Goal: Task Accomplishment & Management: Use online tool/utility

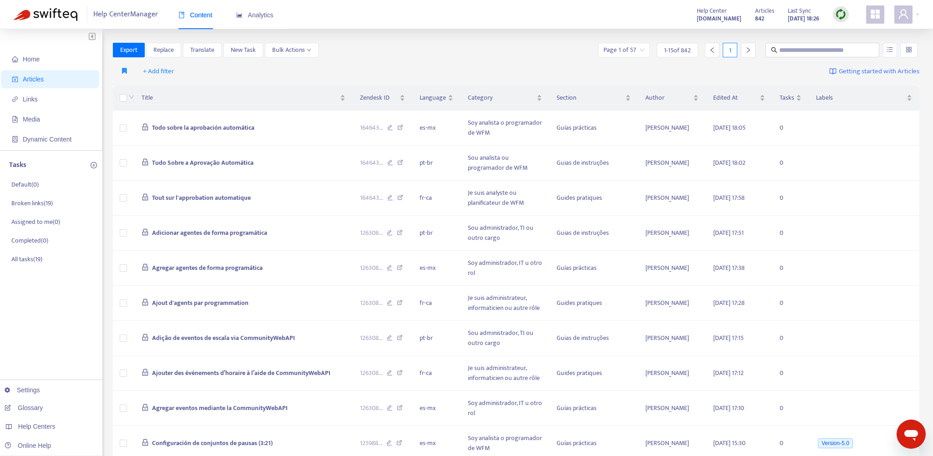
click at [879, 12] on icon "appstore" at bounding box center [875, 14] width 9 height 9
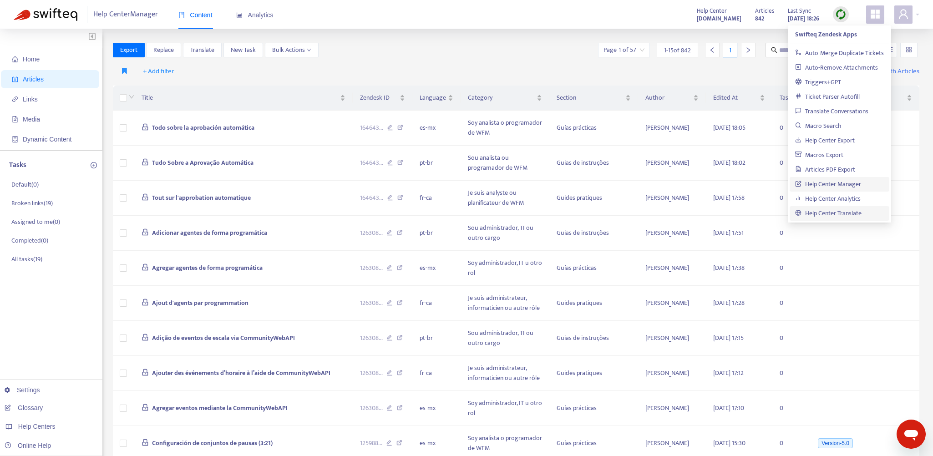
click at [827, 213] on link "Help Center Translate" at bounding box center [828, 213] width 66 height 10
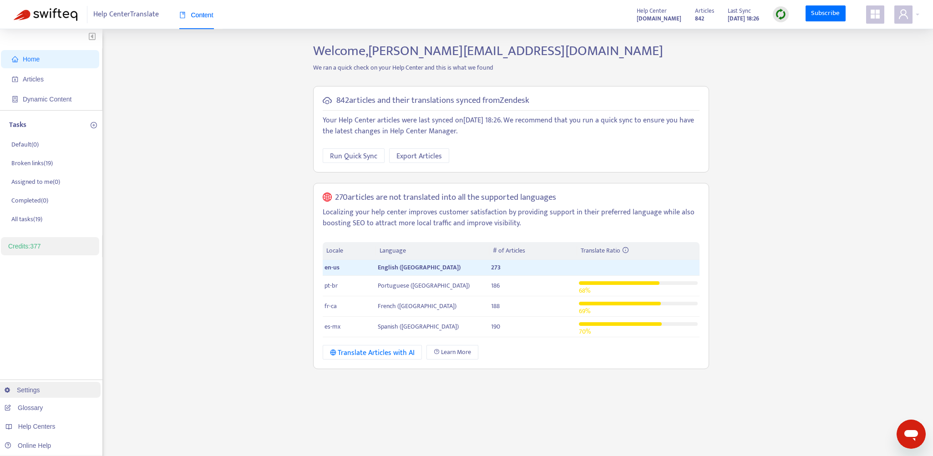
click at [28, 389] on link "Settings" at bounding box center [23, 390] width 36 height 7
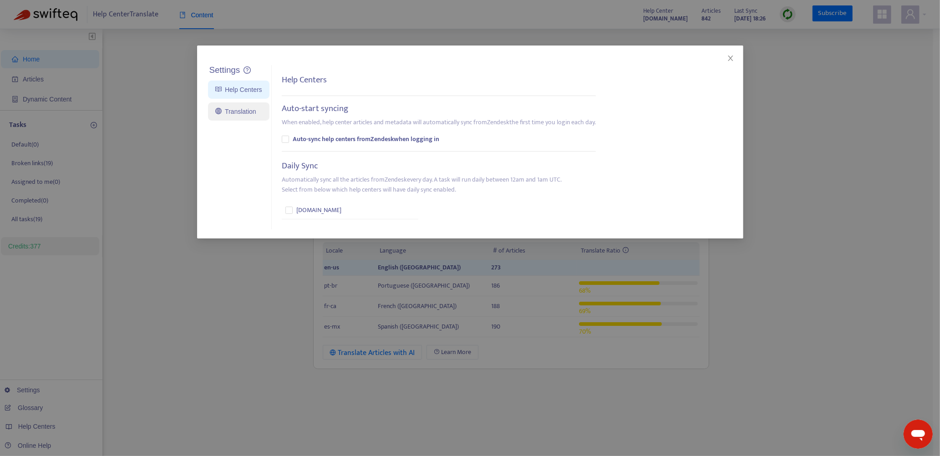
click at [235, 112] on link "Translation" at bounding box center [235, 111] width 41 height 7
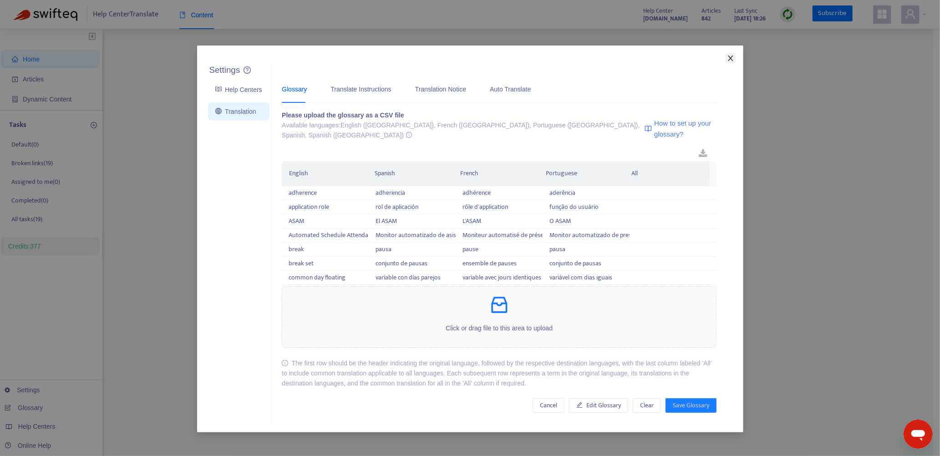
click at [731, 61] on icon "close" at bounding box center [730, 58] width 7 height 7
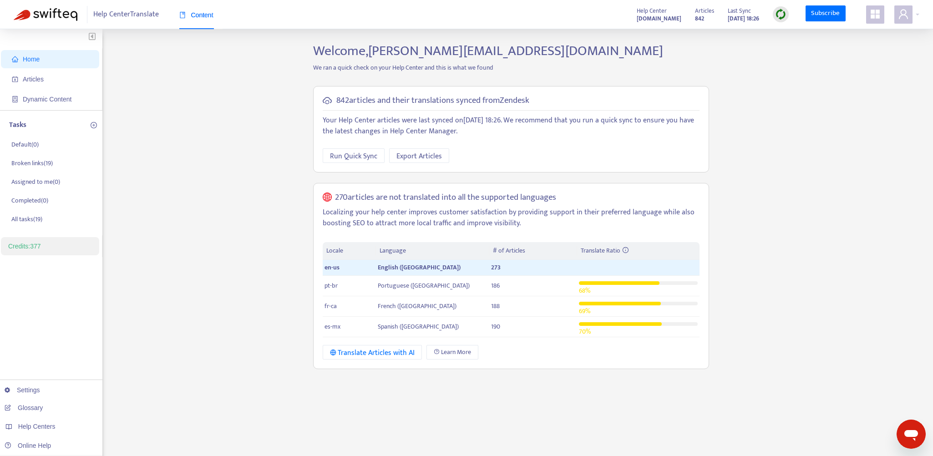
click at [875, 19] on icon "appstore" at bounding box center [875, 14] width 11 height 11
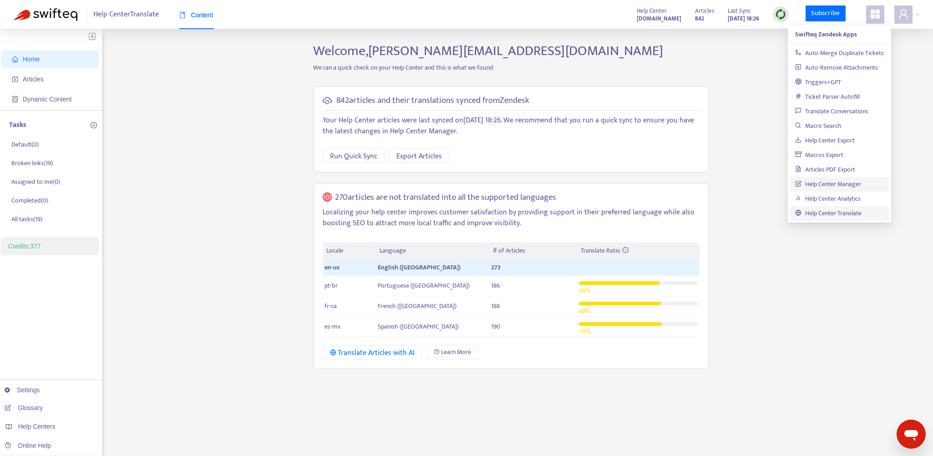
click at [824, 183] on link "Help Center Manager" at bounding box center [828, 184] width 66 height 10
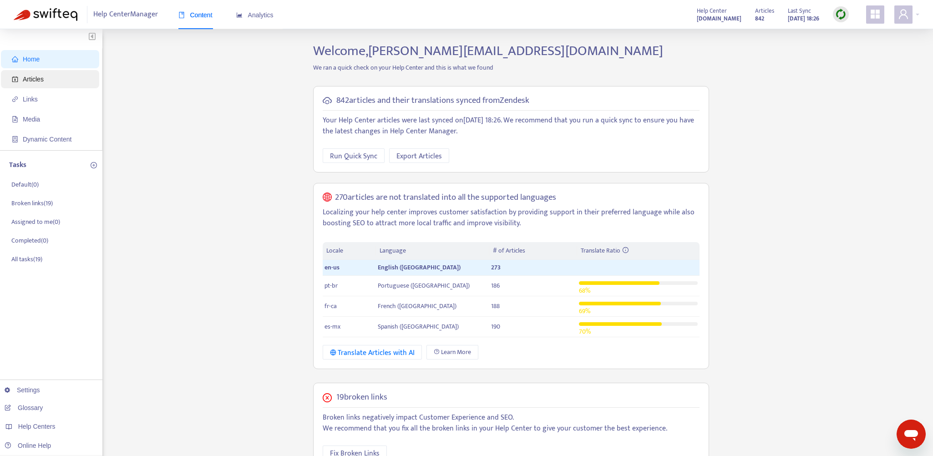
click at [41, 76] on span "Articles" at bounding box center [33, 79] width 21 height 7
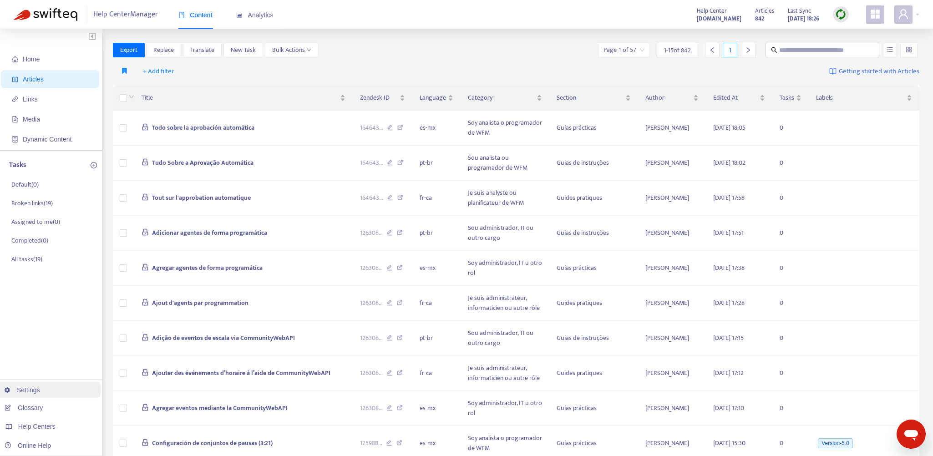
click at [34, 391] on link "Settings" at bounding box center [23, 390] width 36 height 7
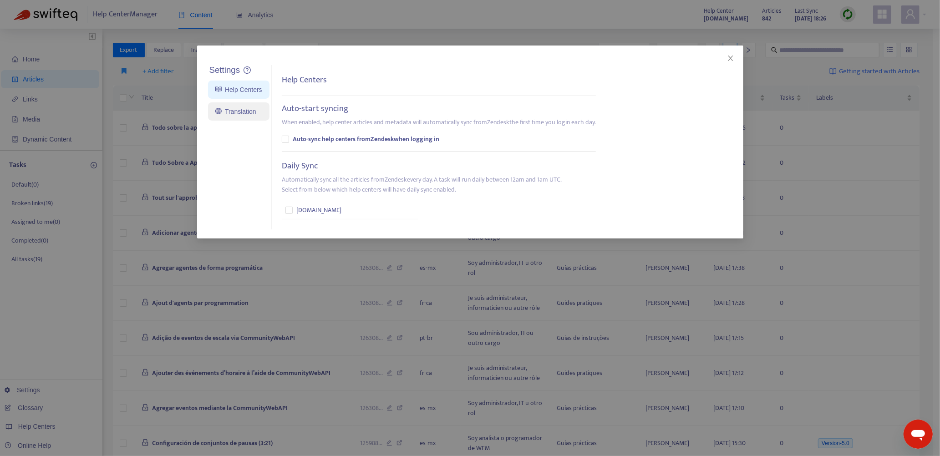
click at [243, 113] on link "Translation" at bounding box center [235, 111] width 41 height 7
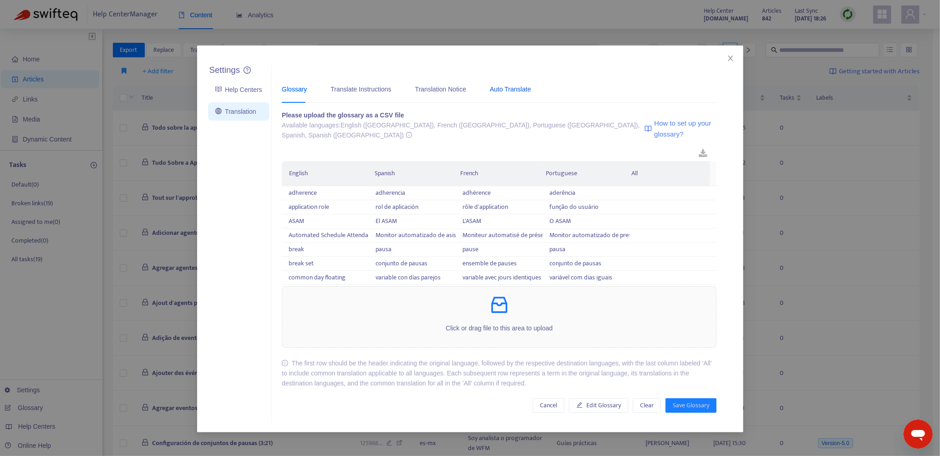
click at [494, 90] on div "Auto Translate" at bounding box center [510, 89] width 41 height 10
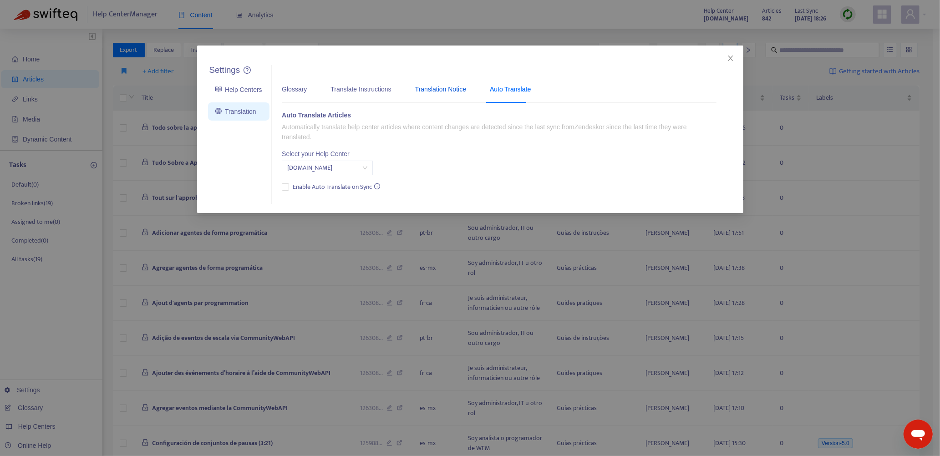
click at [435, 91] on div "Translation Notice" at bounding box center [440, 89] width 51 height 10
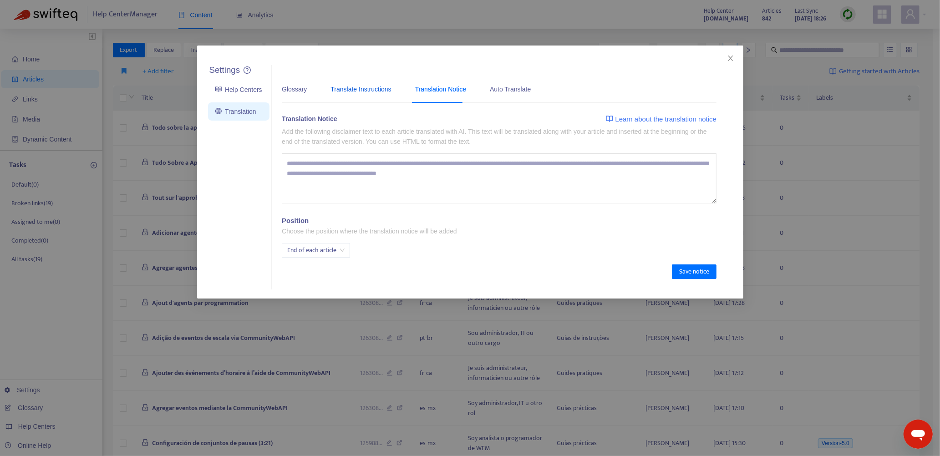
click at [369, 91] on div "Translate Instructions" at bounding box center [361, 89] width 61 height 10
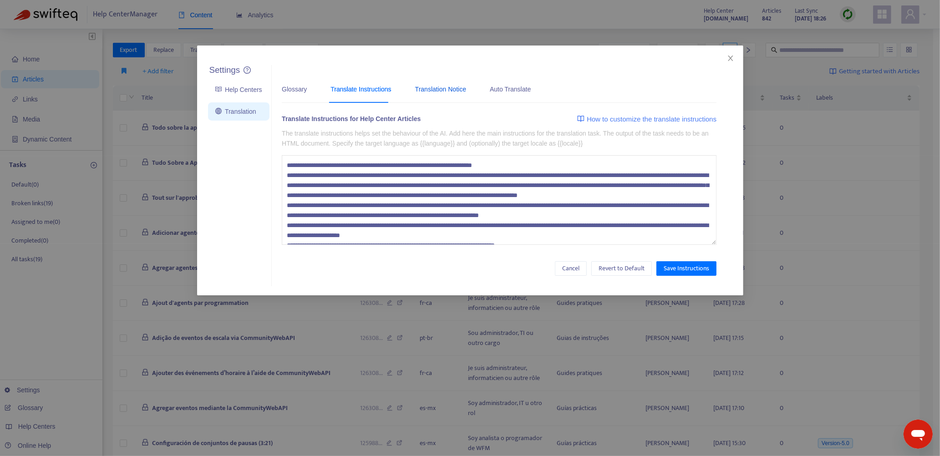
click at [428, 90] on div "Translation Notice" at bounding box center [440, 89] width 51 height 10
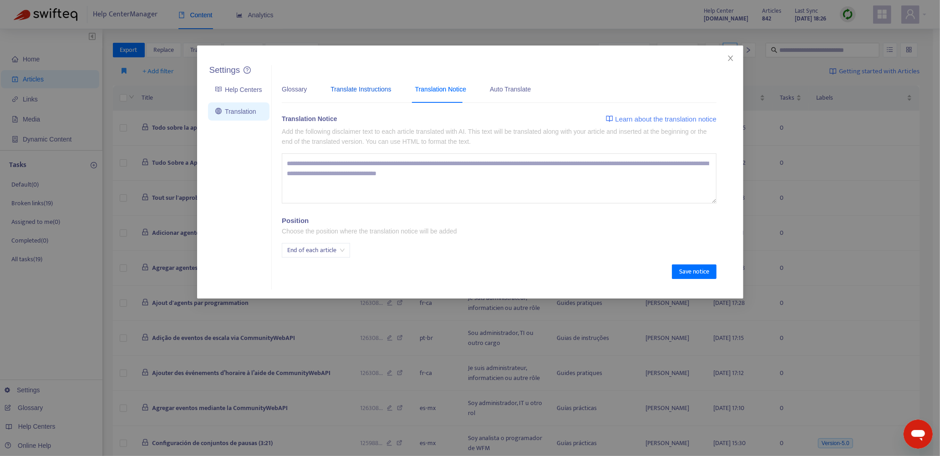
click at [359, 91] on div "Translate Instructions" at bounding box center [361, 89] width 61 height 10
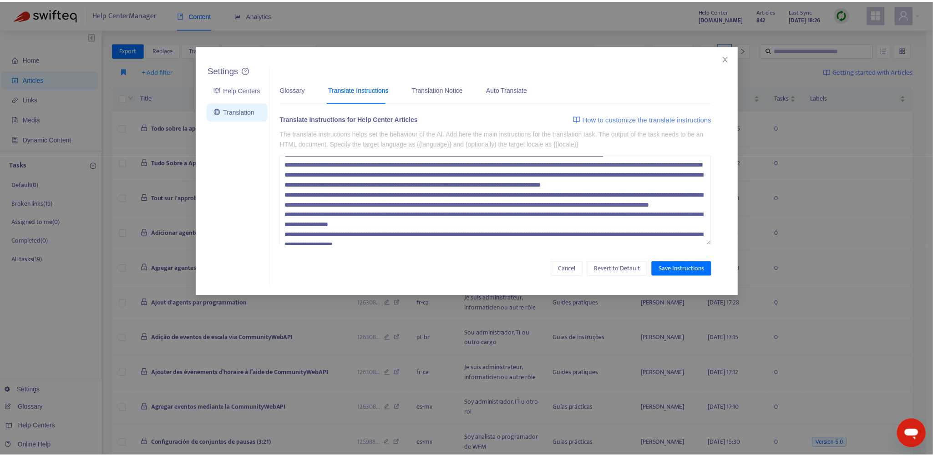
scroll to position [160, 0]
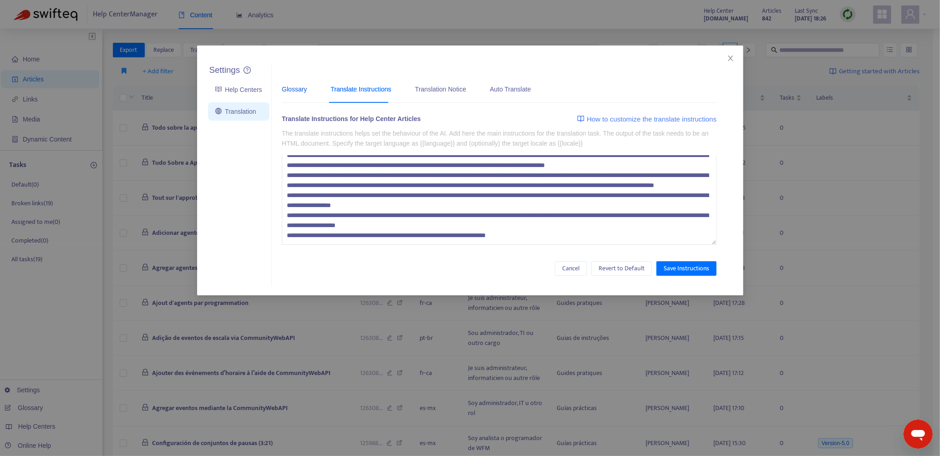
click at [300, 91] on div "Glossary" at bounding box center [294, 89] width 25 height 10
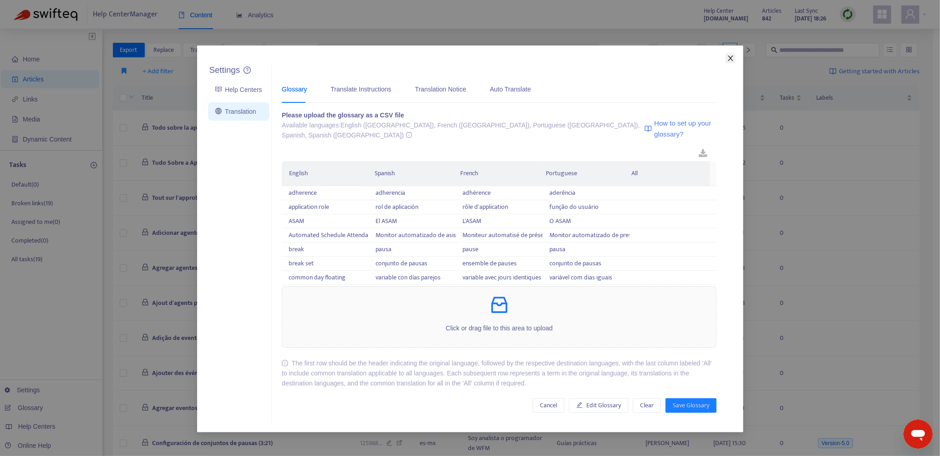
click at [731, 58] on icon "close" at bounding box center [730, 58] width 7 height 7
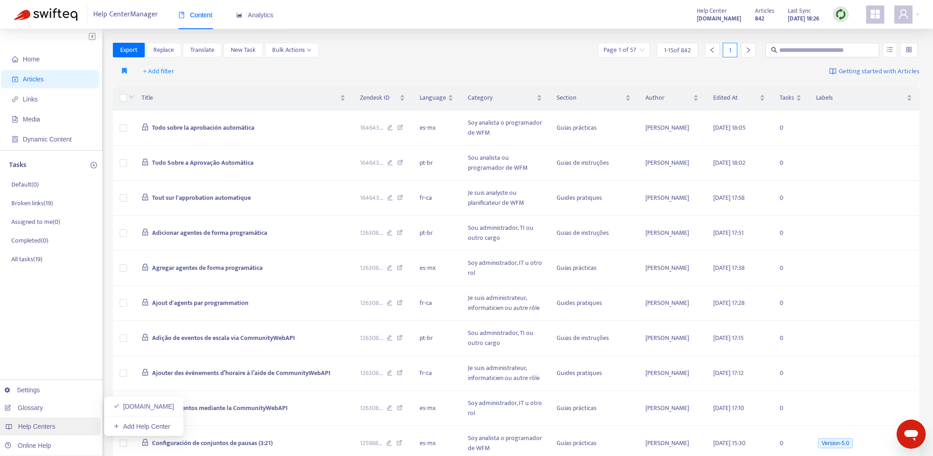
click at [40, 424] on span "Help Centers" at bounding box center [36, 426] width 37 height 7
click at [876, 11] on icon "appstore" at bounding box center [875, 14] width 9 height 9
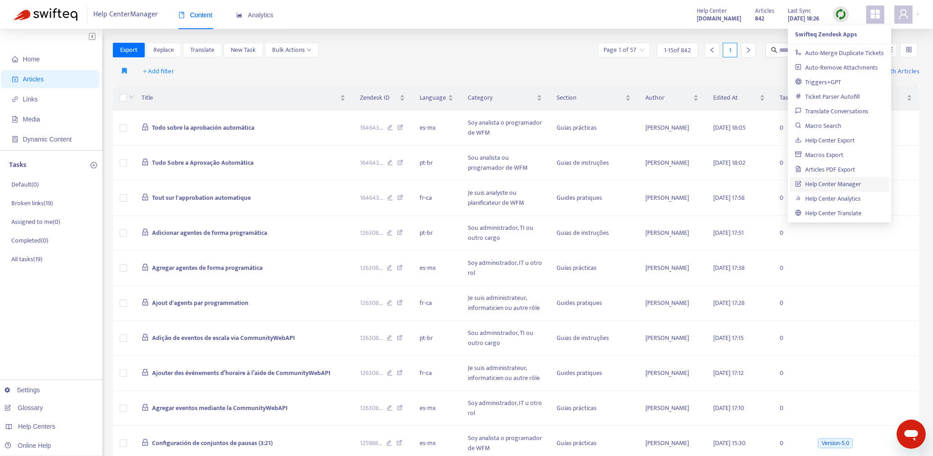
click at [758, 71] on div "+ Add filter Getting started with Articles" at bounding box center [516, 71] width 807 height 21
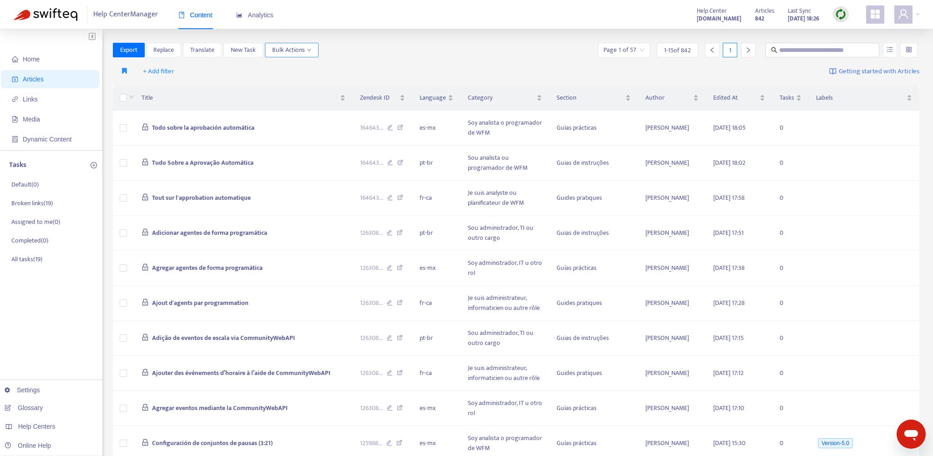
click at [303, 51] on span "Bulk Actions" at bounding box center [291, 50] width 39 height 10
click at [415, 49] on div "Export Replace Translate New Task Bulk Actions Page 1 of 57 1 - 15 of 842 1" at bounding box center [516, 50] width 807 height 15
click at [53, 57] on span "Home" at bounding box center [52, 59] width 80 height 18
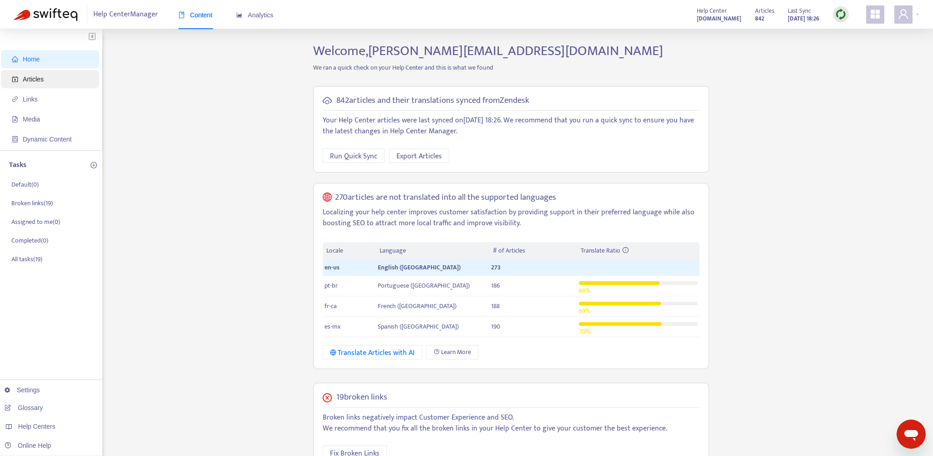
click at [36, 76] on span "Articles" at bounding box center [33, 79] width 21 height 7
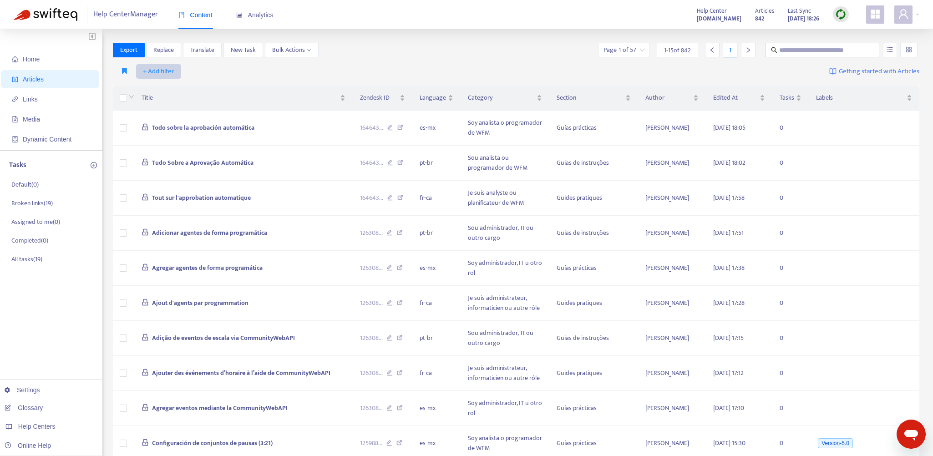
click at [171, 67] on span "+ Add filter" at bounding box center [158, 71] width 31 height 11
click at [172, 89] on span "Language" at bounding box center [171, 90] width 57 height 10
click at [193, 71] on div "Language: All" at bounding box center [168, 72] width 68 height 14
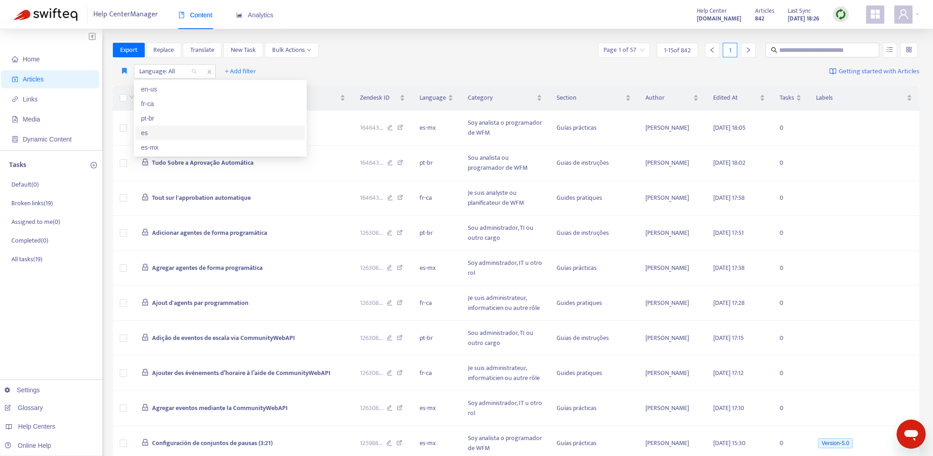
click at [152, 132] on div "es" at bounding box center [220, 133] width 158 height 10
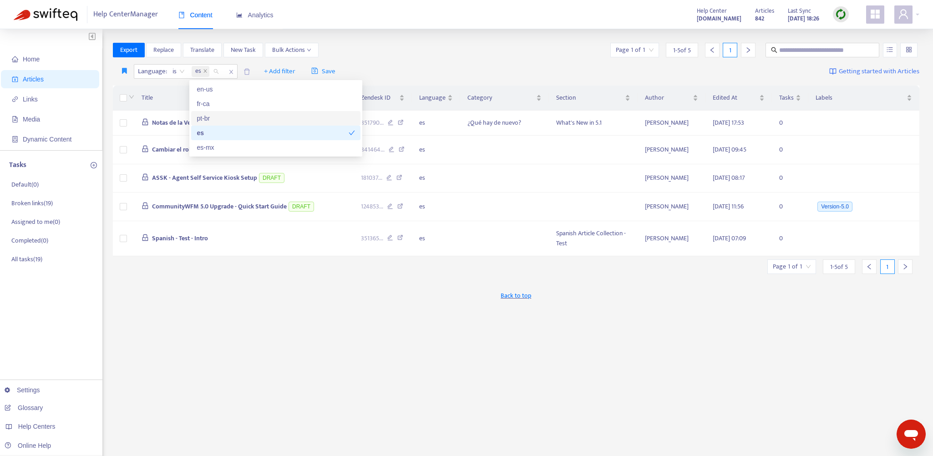
click at [448, 59] on div "Export Replace Translate New Task Bulk Actions Page 1 of 1 1 - 5 of 5 1" at bounding box center [516, 52] width 807 height 18
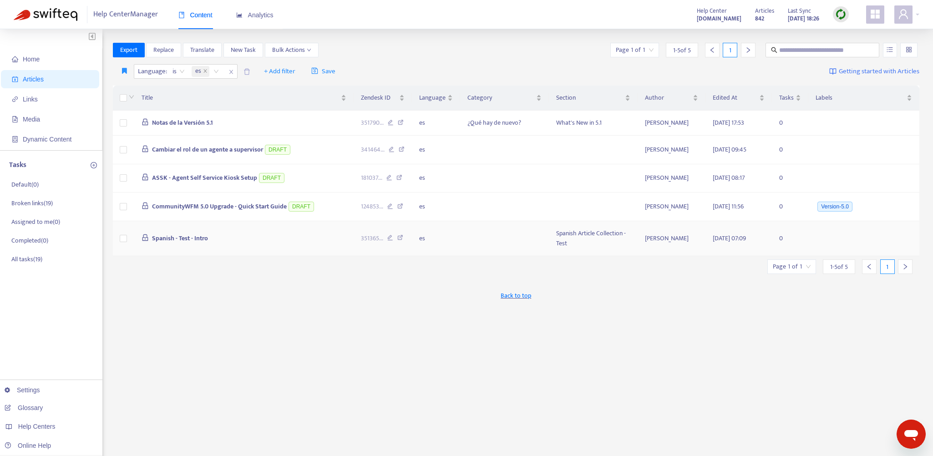
click at [277, 235] on td "Spanish - Test - Intro" at bounding box center [243, 238] width 219 height 35
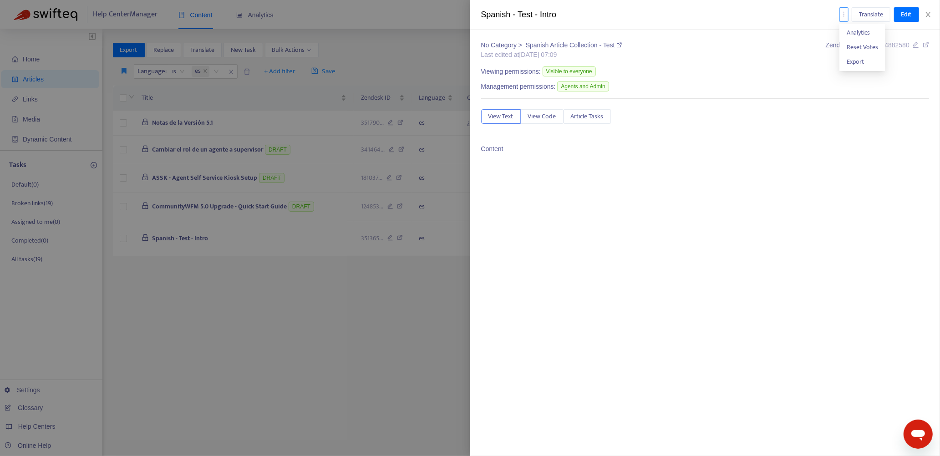
click at [844, 16] on icon "more" at bounding box center [844, 14] width 6 height 6
click at [720, 60] on div "No Category > Spanish Article Collection - Test Last edited at [DATE] 07:09 Zen…" at bounding box center [705, 51] width 448 height 21
click at [929, 16] on icon "close" at bounding box center [928, 14] width 7 height 7
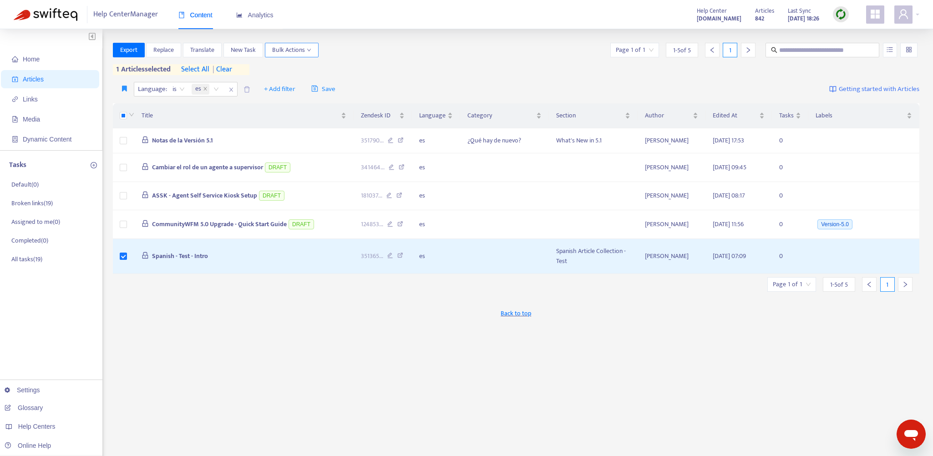
click at [305, 49] on span "Bulk Actions" at bounding box center [291, 50] width 39 height 10
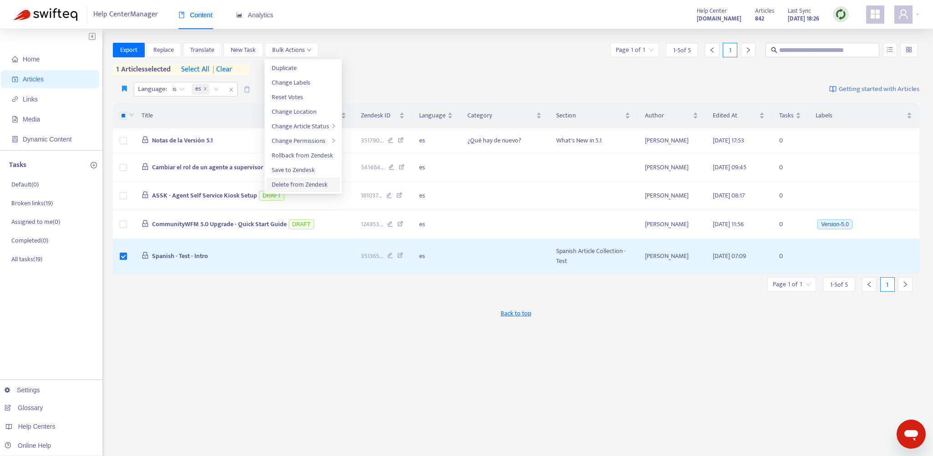
click at [290, 184] on span "Delete from Zendesk" at bounding box center [300, 184] width 56 height 10
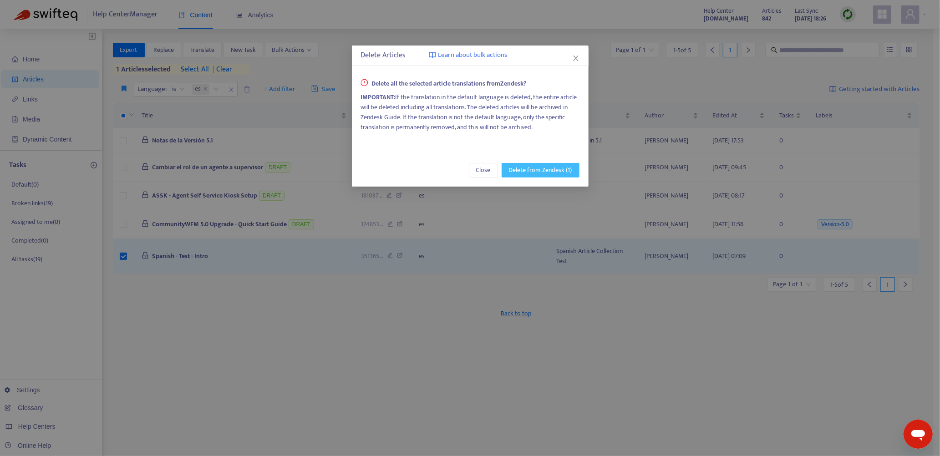
click at [539, 168] on span "Delete from Zendesk (1)" at bounding box center [540, 170] width 63 height 10
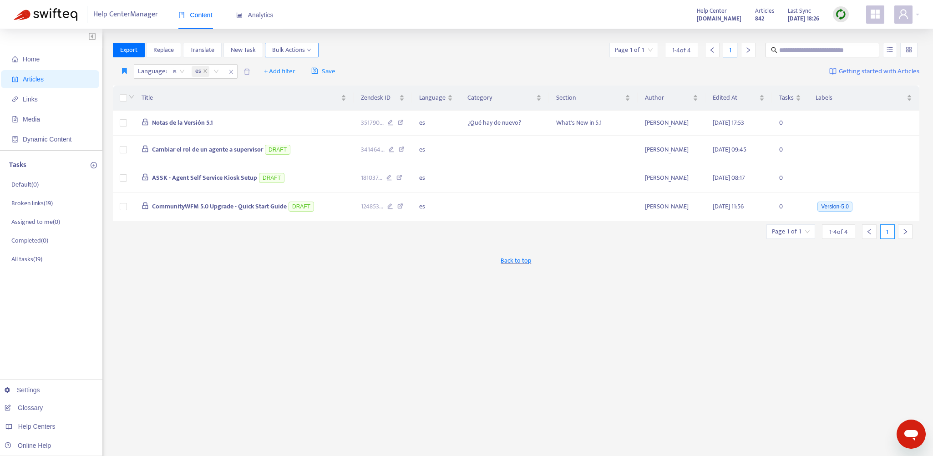
click at [297, 51] on span "Bulk Actions" at bounding box center [291, 50] width 39 height 10
click at [129, 15] on span "Help Center Manager" at bounding box center [125, 14] width 65 height 17
click at [36, 132] on span "Dynamic Content" at bounding box center [52, 139] width 80 height 18
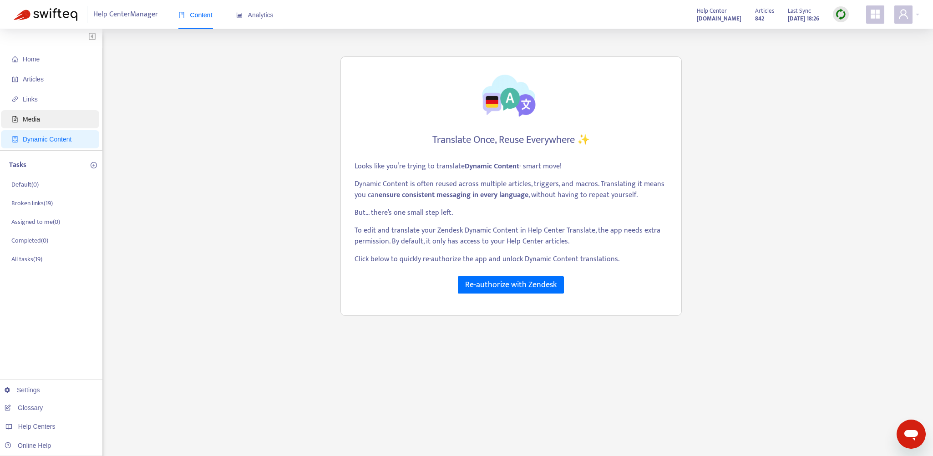
click at [38, 117] on span "Media" at bounding box center [31, 119] width 17 height 7
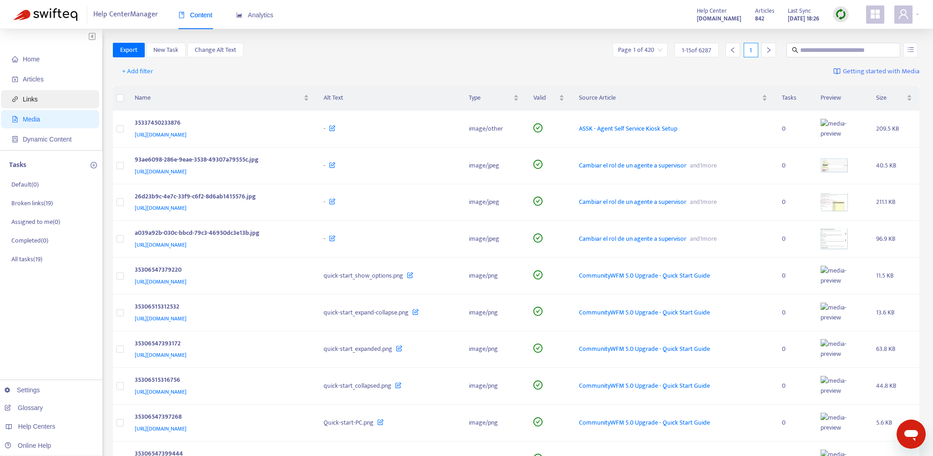
click at [36, 98] on span "Links" at bounding box center [30, 99] width 15 height 7
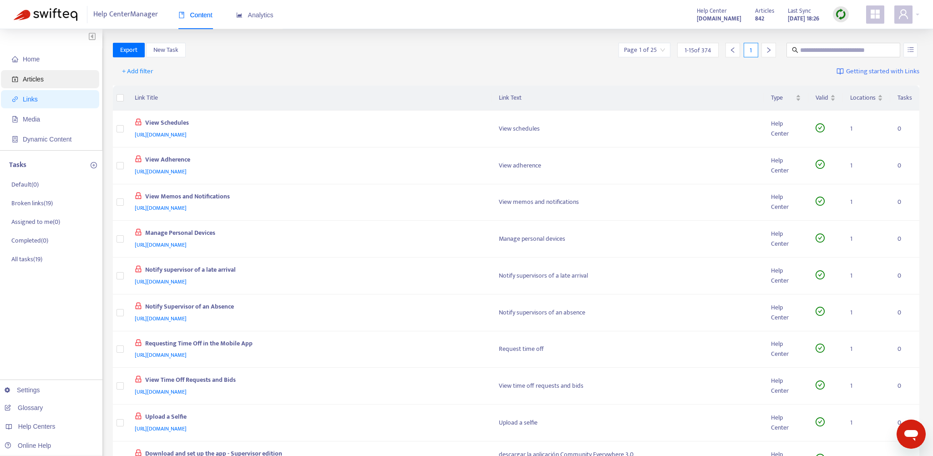
click at [39, 77] on span "Articles" at bounding box center [33, 79] width 21 height 7
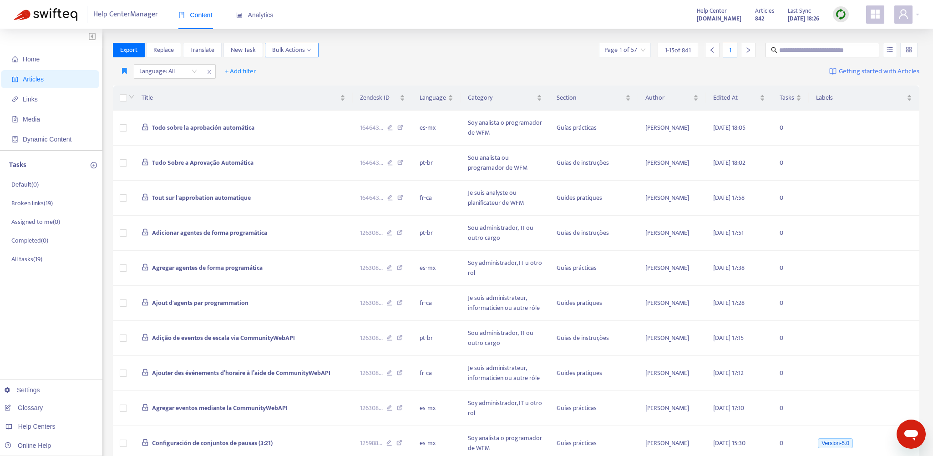
click at [290, 43] on button "Bulk Actions" at bounding box center [292, 50] width 54 height 15
click at [41, 327] on div "Home Articles Links Media Dynamic Content Tasks Default ( 0 ) Broken links ( 19…" at bounding box center [51, 348] width 102 height 638
click at [28, 388] on link "Settings" at bounding box center [23, 390] width 36 height 7
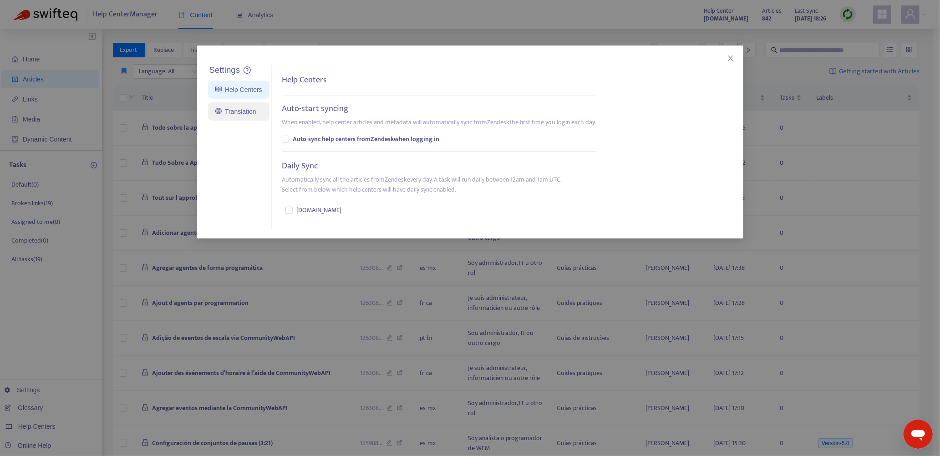
click at [232, 108] on link "Translation" at bounding box center [235, 111] width 41 height 7
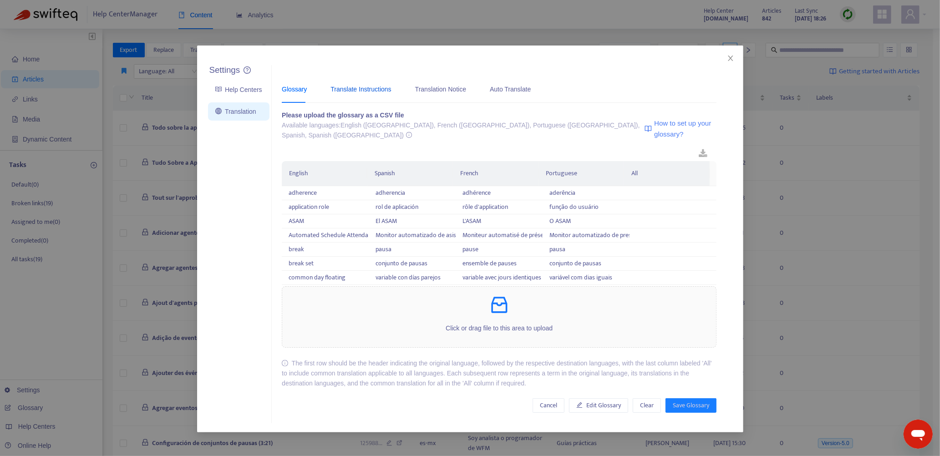
click at [355, 84] on div "Translate Instructions" at bounding box center [361, 89] width 61 height 10
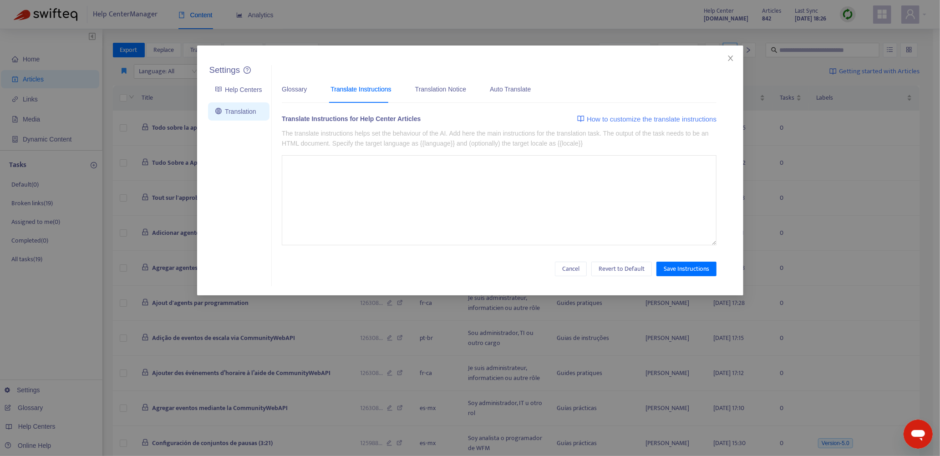
type textarea "**********"
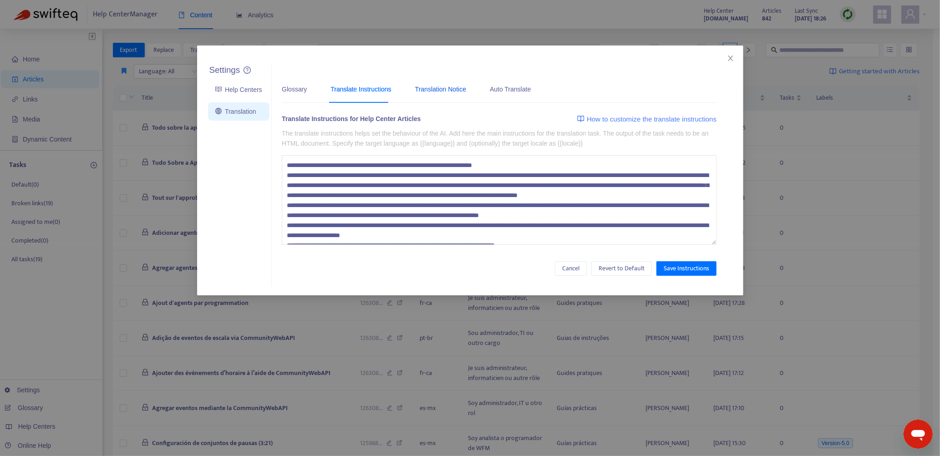
click at [443, 85] on div "Translation Notice" at bounding box center [440, 89] width 51 height 10
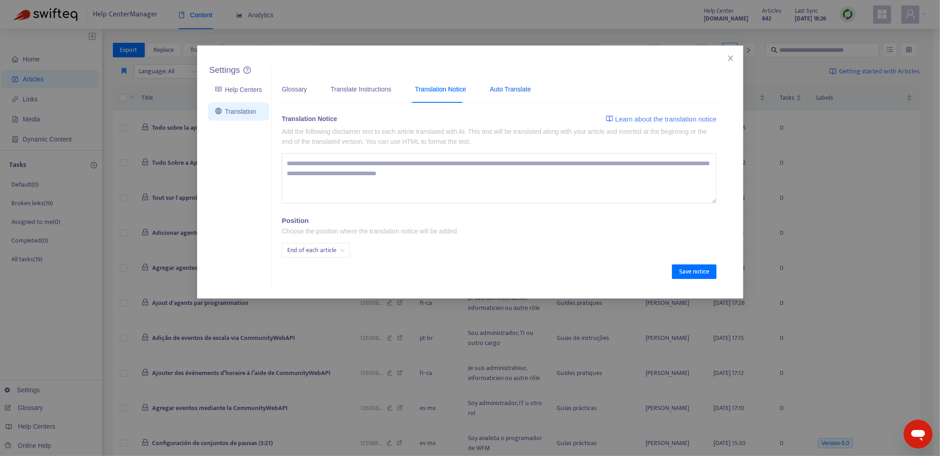
click at [508, 87] on div "Auto Translate" at bounding box center [510, 89] width 41 height 10
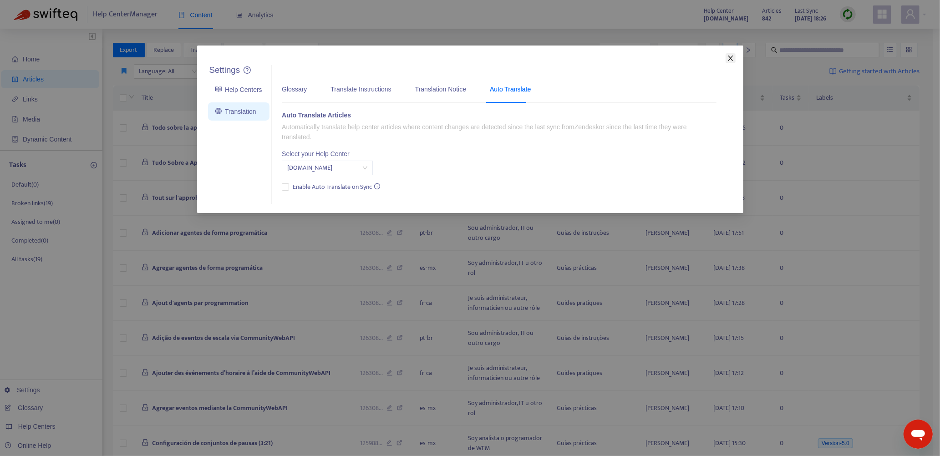
click at [733, 58] on icon "close" at bounding box center [730, 58] width 7 height 7
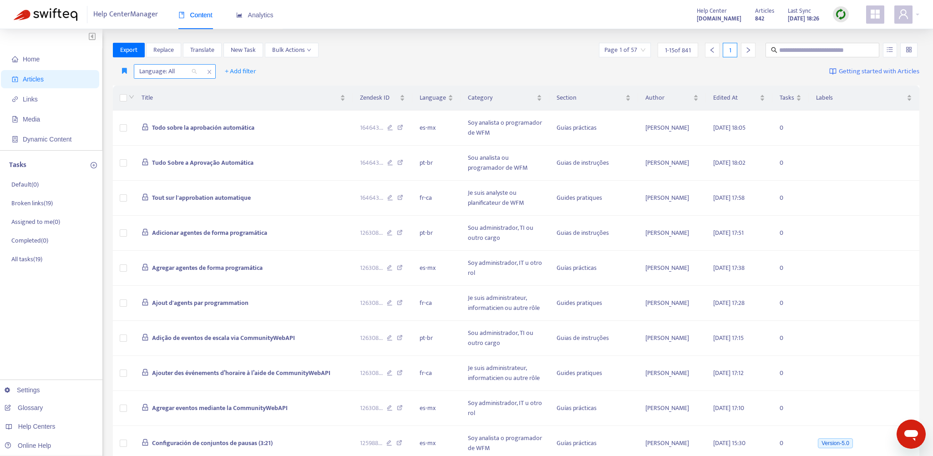
click at [193, 70] on div "Language: All" at bounding box center [168, 72] width 68 height 14
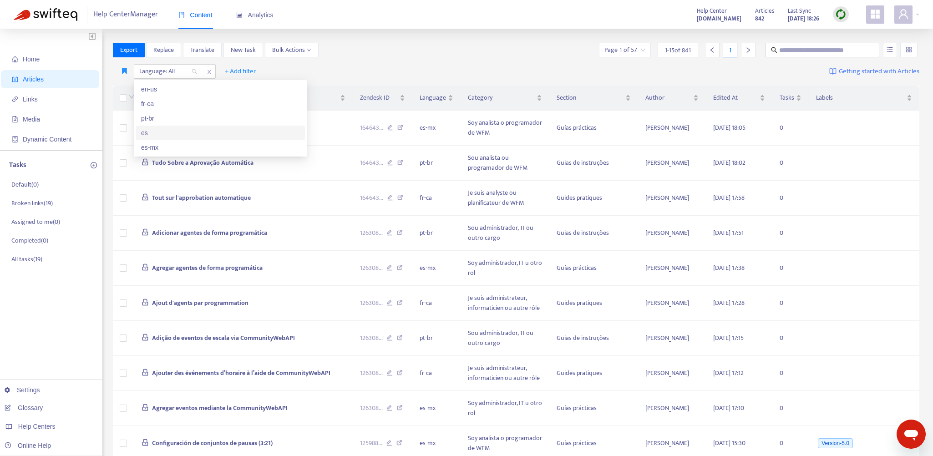
click at [151, 131] on div "es" at bounding box center [220, 133] width 158 height 10
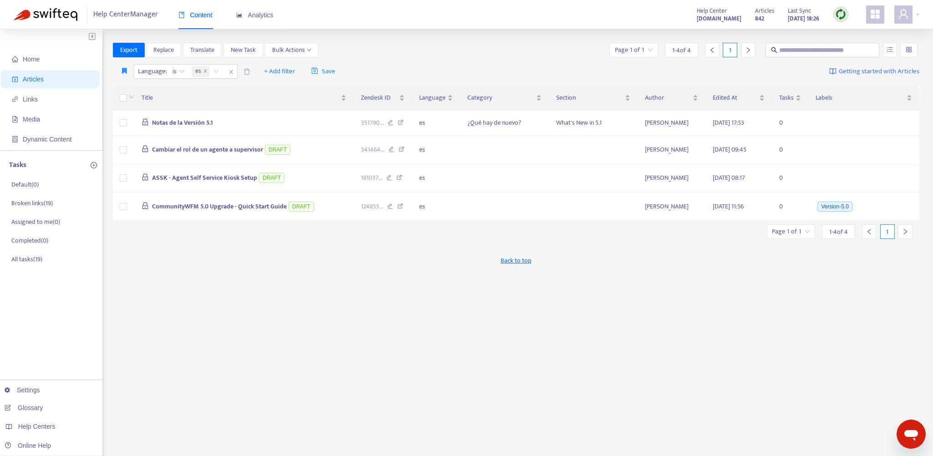
click at [429, 61] on div "Language : is es + Add filter Save Getting started with Articles" at bounding box center [516, 71] width 807 height 21
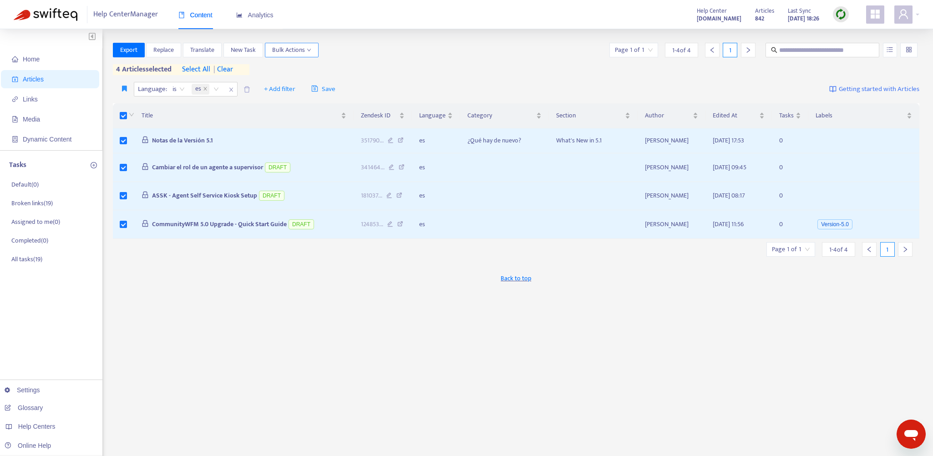
click at [294, 51] on span "Bulk Actions" at bounding box center [291, 50] width 39 height 10
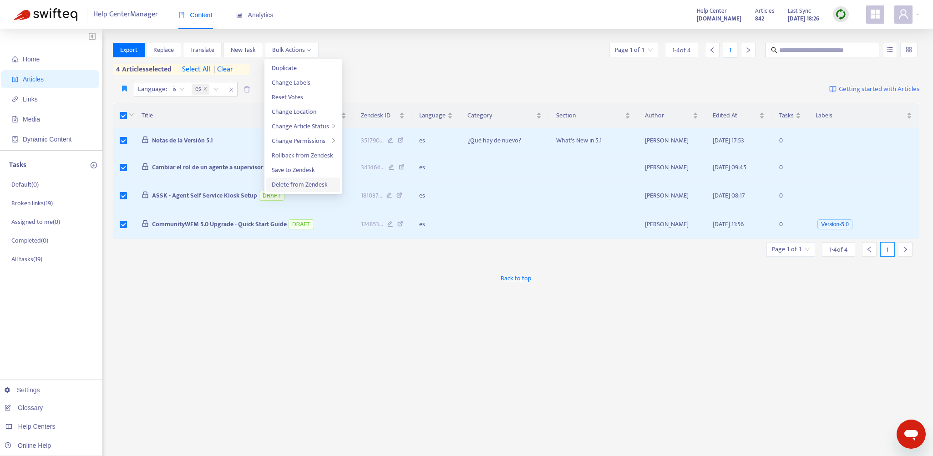
click at [300, 183] on span "Delete from Zendesk" at bounding box center [300, 184] width 56 height 10
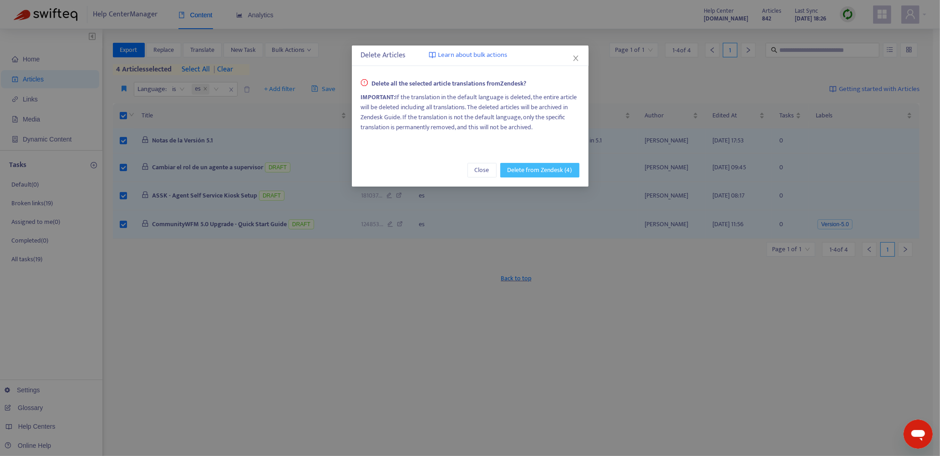
click at [554, 167] on span "Delete from Zendesk (4)" at bounding box center [540, 170] width 65 height 10
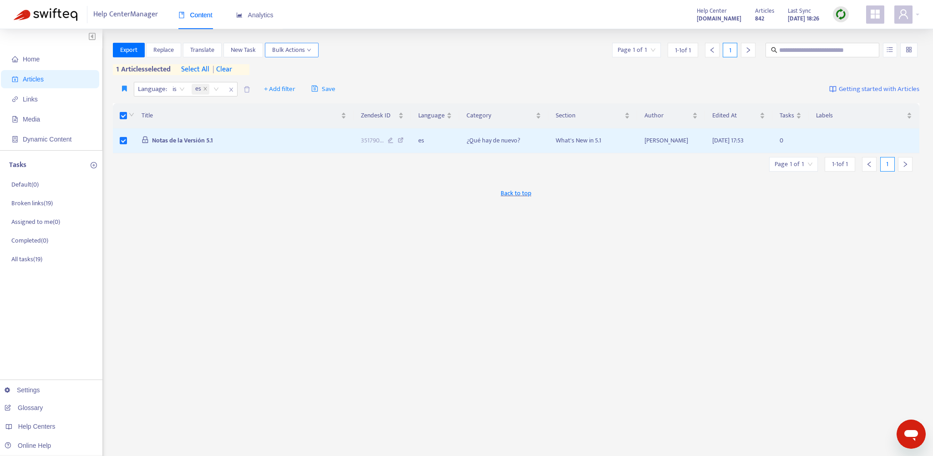
click at [293, 49] on span "Bulk Actions" at bounding box center [291, 50] width 39 height 10
click at [291, 184] on span "Delete from Zendesk" at bounding box center [300, 184] width 56 height 10
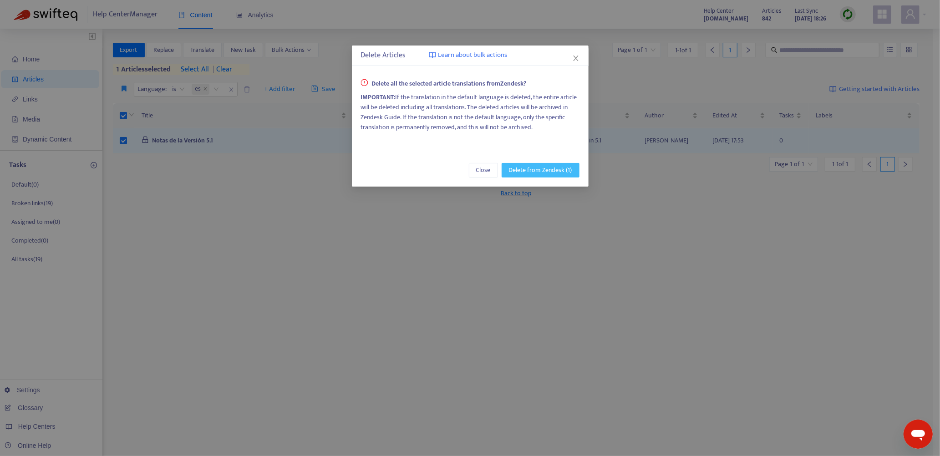
click at [549, 173] on span "Delete from Zendesk (1)" at bounding box center [540, 170] width 63 height 10
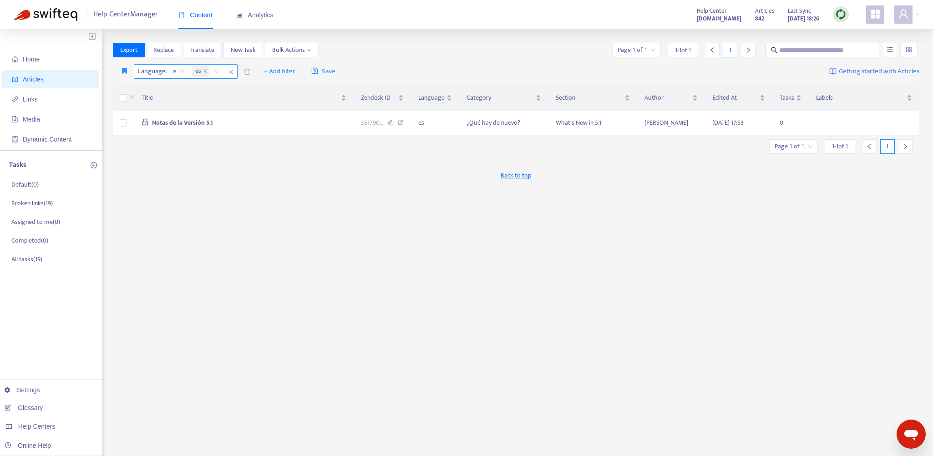
click at [232, 72] on icon "close" at bounding box center [231, 71] width 5 height 5
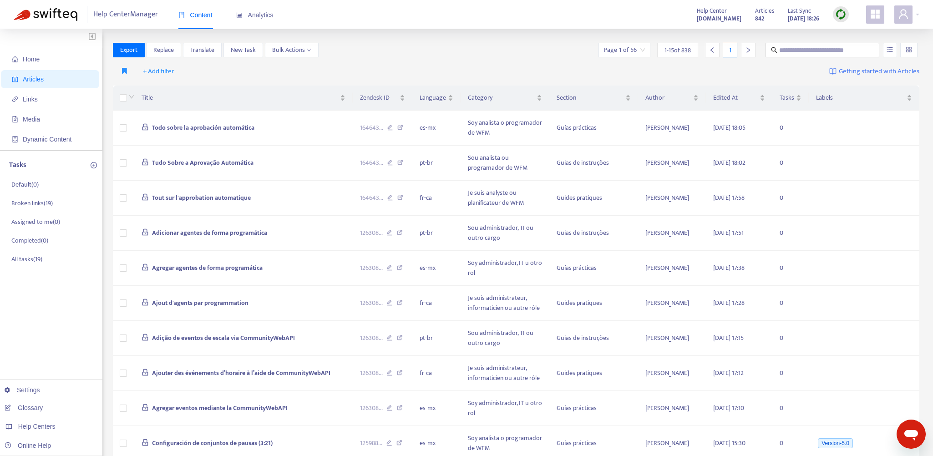
click at [31, 77] on span "Articles" at bounding box center [33, 79] width 21 height 7
click at [26, 96] on span "Links" at bounding box center [30, 99] width 15 height 7
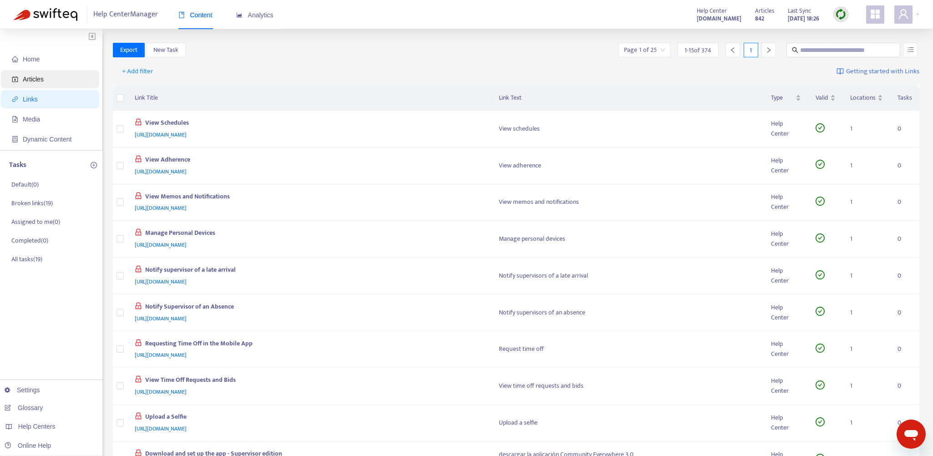
click at [34, 77] on span "Articles" at bounding box center [33, 79] width 21 height 7
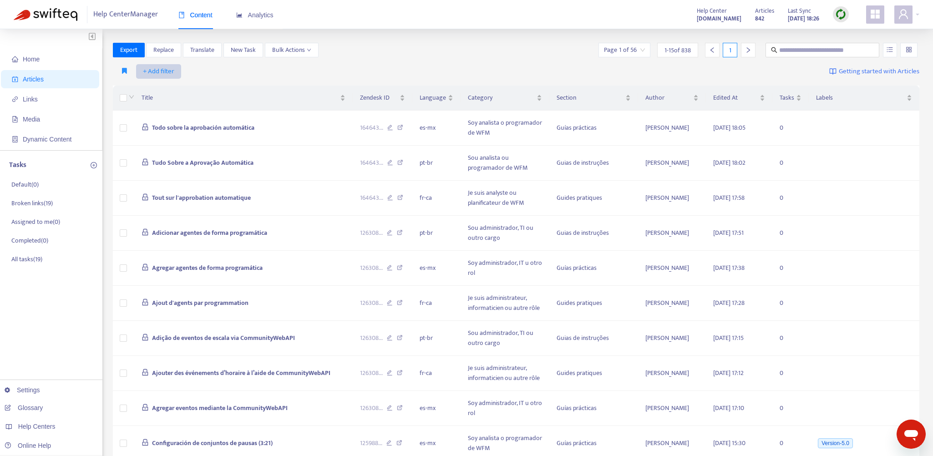
click at [167, 69] on span "+ Add filter" at bounding box center [158, 71] width 31 height 11
click at [178, 86] on span "Language" at bounding box center [171, 90] width 57 height 10
click at [194, 72] on div "Language: All" at bounding box center [168, 72] width 68 height 14
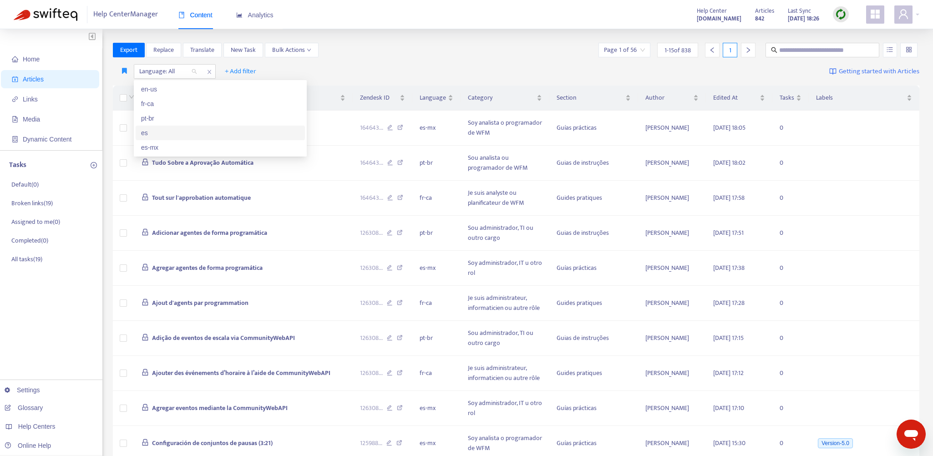
click at [149, 131] on div "es" at bounding box center [220, 133] width 158 height 10
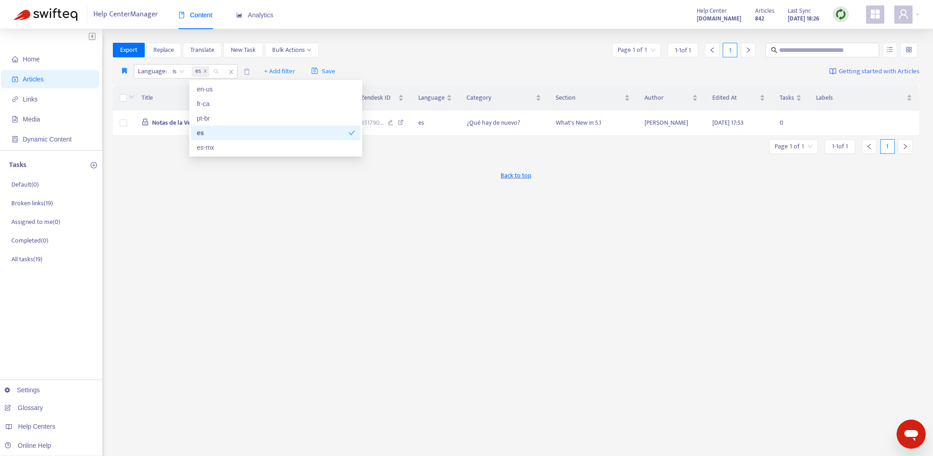
click at [385, 266] on div "Export Replace Translate New Task Bulk Actions Page 1 of 1 1 - 1 of 1 1 Languag…" at bounding box center [516, 309] width 807 height 533
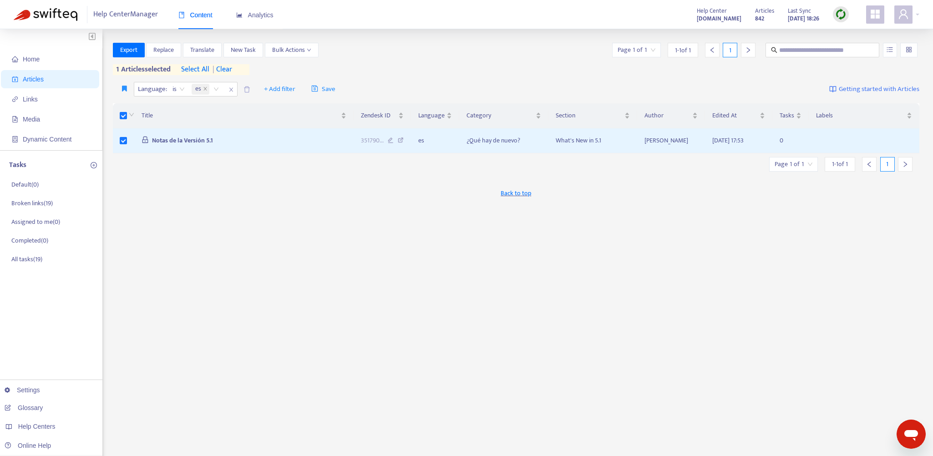
drag, startPoint x: 170, startPoint y: 137, endPoint x: 432, endPoint y: 194, distance: 268.2
click at [432, 194] on div "Back to top" at bounding box center [516, 193] width 807 height 23
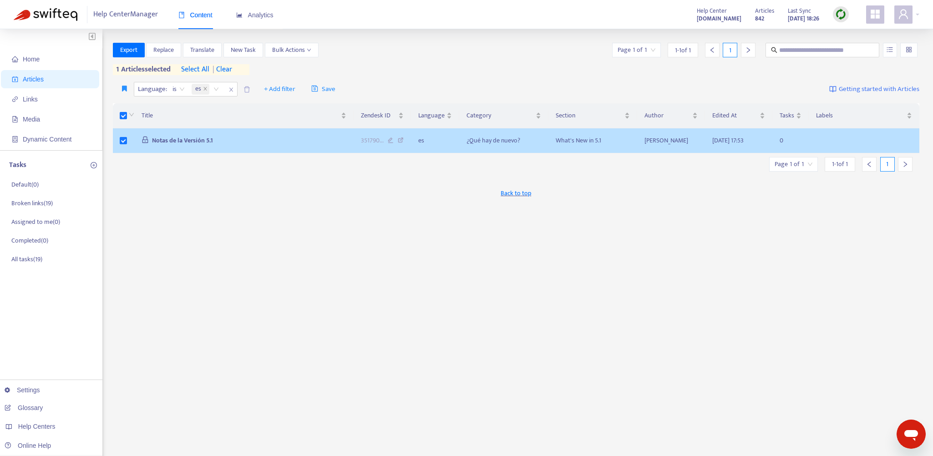
click at [197, 139] on span "Notas de la Versión 5.1" at bounding box center [182, 140] width 61 height 10
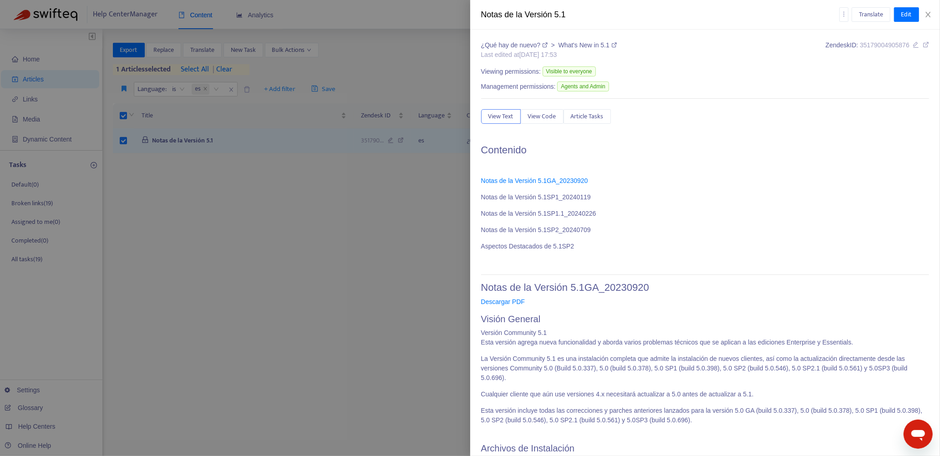
click at [389, 261] on div at bounding box center [470, 228] width 940 height 456
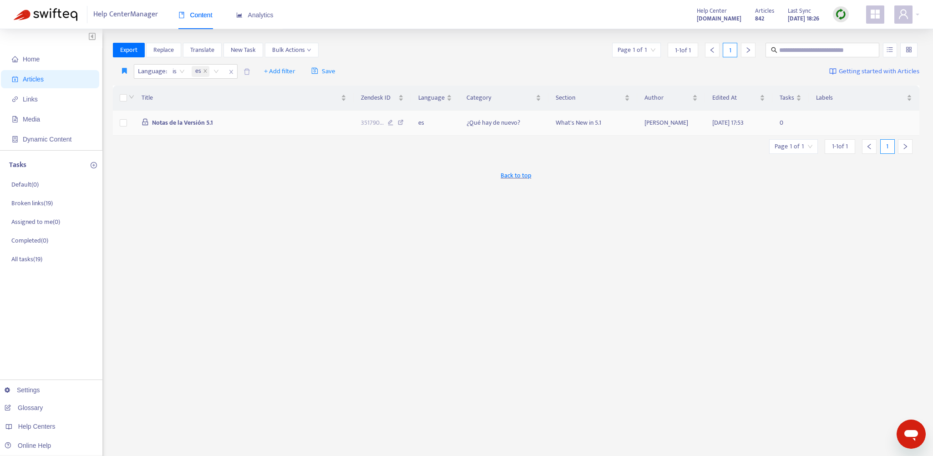
click at [184, 122] on span "Notas de la Versión 5.1" at bounding box center [182, 122] width 61 height 10
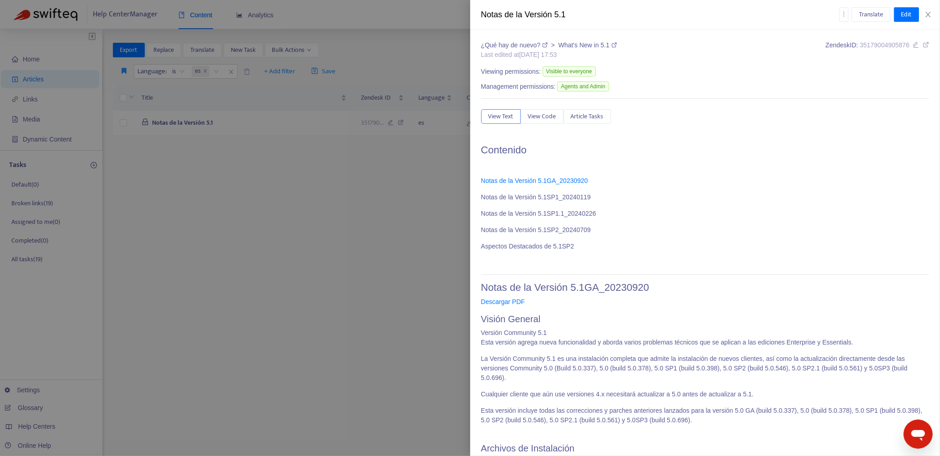
click at [184, 122] on div at bounding box center [470, 228] width 940 height 456
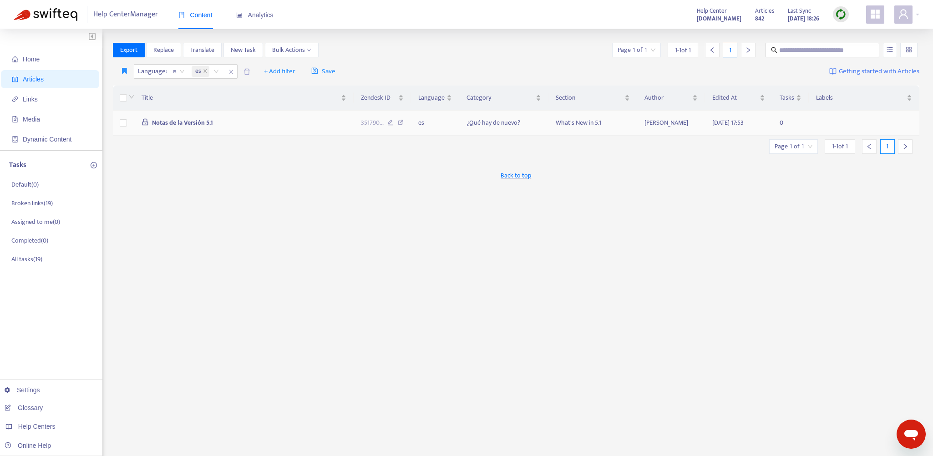
click at [401, 121] on icon at bounding box center [401, 124] width 6 height 8
click at [232, 72] on icon "close" at bounding box center [231, 71] width 5 height 5
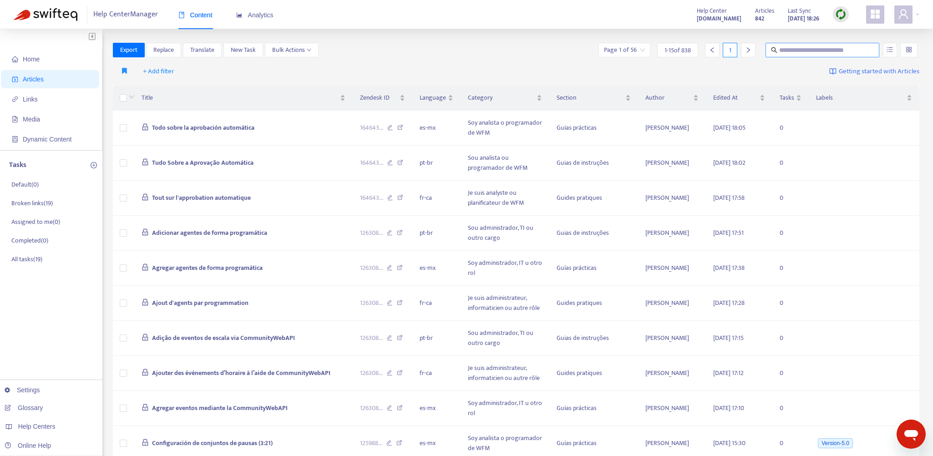
click at [800, 45] on input "text" at bounding box center [822, 50] width 87 height 10
type input "**********"
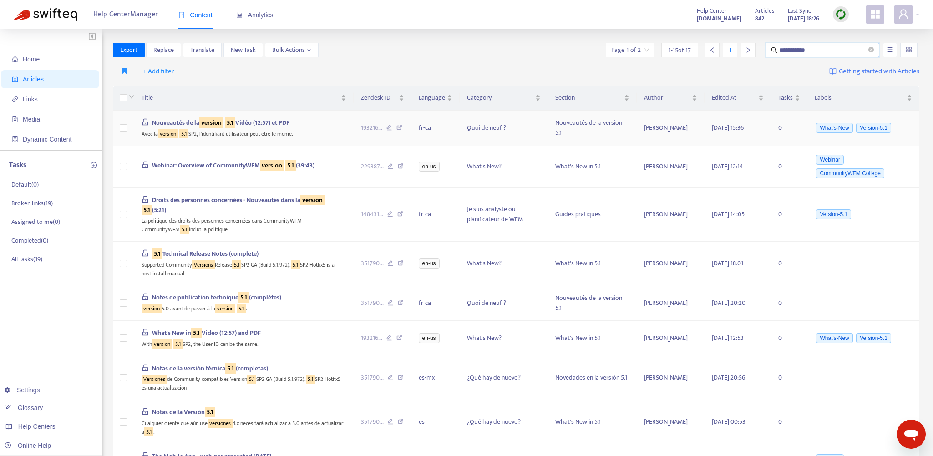
click at [399, 127] on icon at bounding box center [400, 129] width 6 height 8
click at [35, 78] on span "Articles" at bounding box center [33, 79] width 21 height 7
click at [874, 51] on icon "close-circle" at bounding box center [871, 49] width 5 height 5
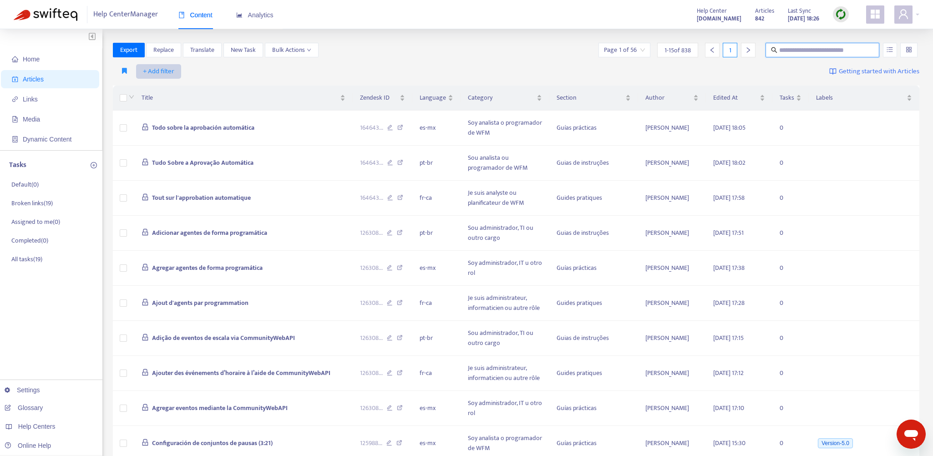
click at [148, 71] on span "+ Add filter" at bounding box center [158, 71] width 31 height 11
click at [150, 86] on span "Language" at bounding box center [171, 90] width 57 height 10
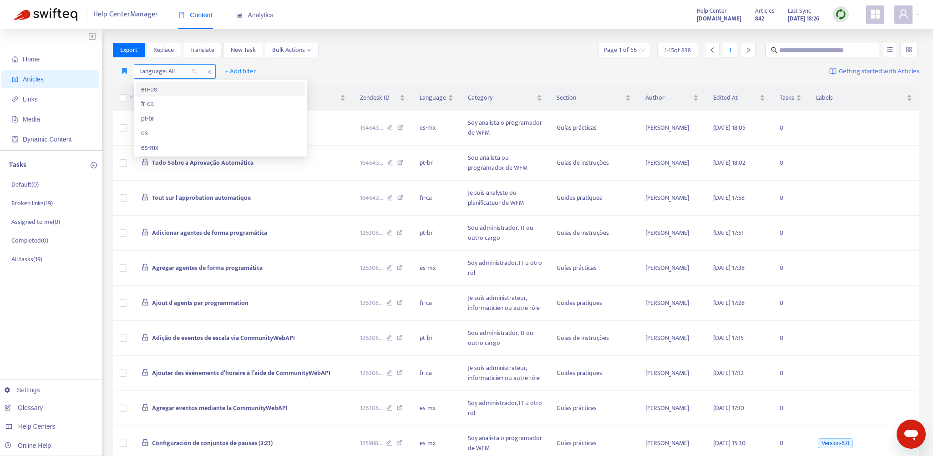
click at [193, 69] on div "Language: All" at bounding box center [168, 72] width 68 height 14
click at [149, 131] on div "es" at bounding box center [220, 133] width 158 height 10
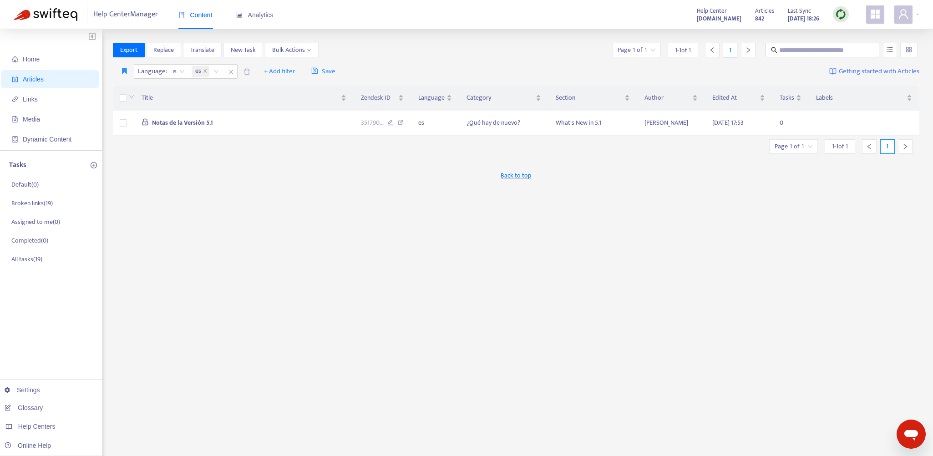
click at [209, 243] on div "Export Replace Translate New Task Bulk Actions Page 1 of 1 1 - 1 of 1 1 Languag…" at bounding box center [516, 309] width 807 height 533
click at [212, 125] on span "Notas de la Versión 5.1" at bounding box center [182, 122] width 61 height 10
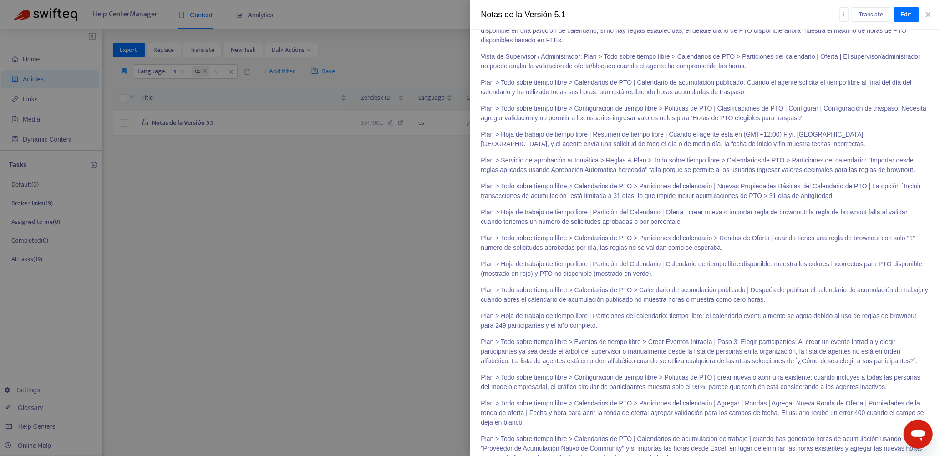
scroll to position [3961, 0]
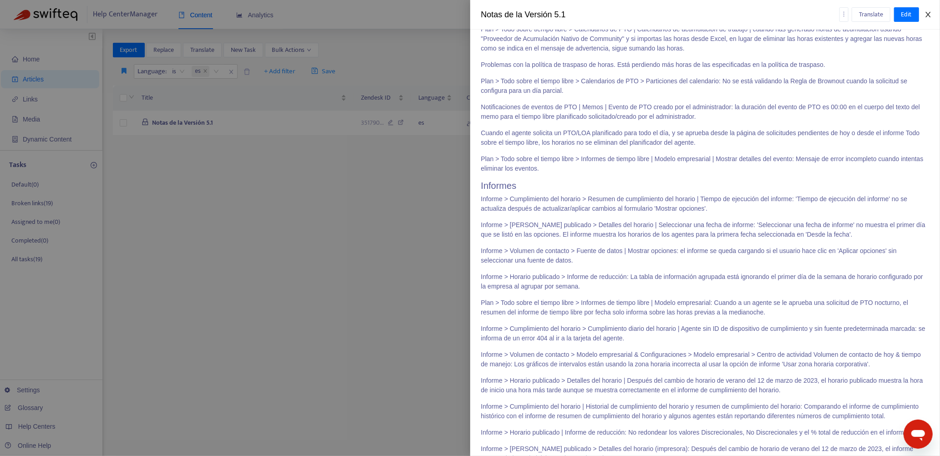
click at [928, 13] on icon "close" at bounding box center [928, 14] width 7 height 7
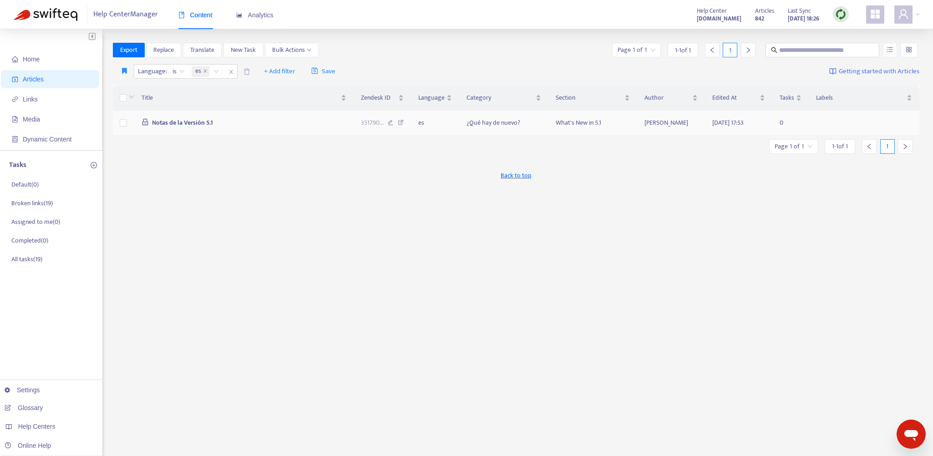
click at [401, 121] on icon at bounding box center [401, 124] width 6 height 8
click at [28, 76] on span "Articles" at bounding box center [33, 79] width 21 height 7
click at [230, 72] on icon "close" at bounding box center [231, 72] width 4 height 4
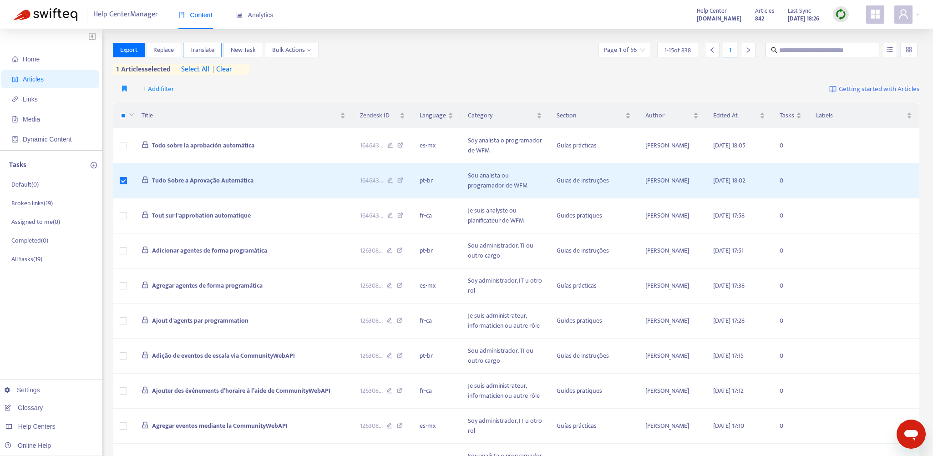
click at [195, 51] on span "Translate" at bounding box center [202, 50] width 24 height 10
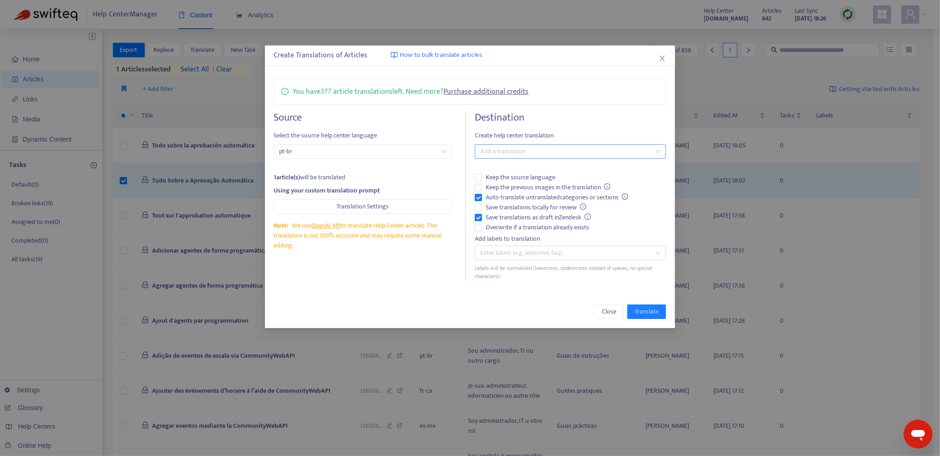
click at [506, 151] on div at bounding box center [566, 151] width 178 height 11
click at [662, 58] on icon "close" at bounding box center [662, 58] width 5 height 5
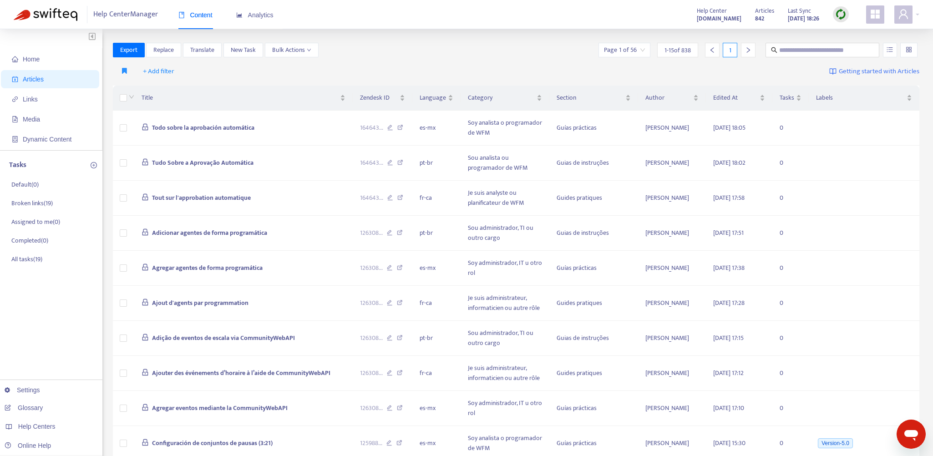
click at [840, 18] on img at bounding box center [840, 14] width 11 height 11
click at [849, 33] on link "Quick Sync" at bounding box center [859, 33] width 39 height 10
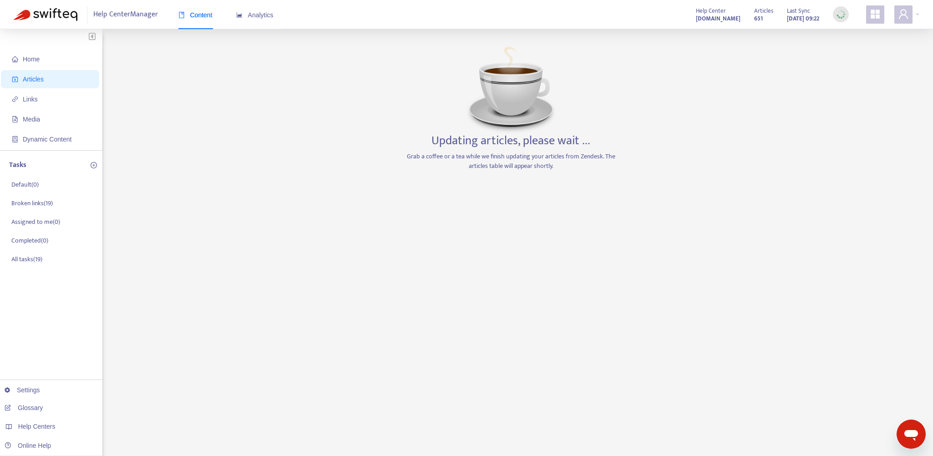
click at [28, 76] on span "Articles" at bounding box center [33, 79] width 21 height 7
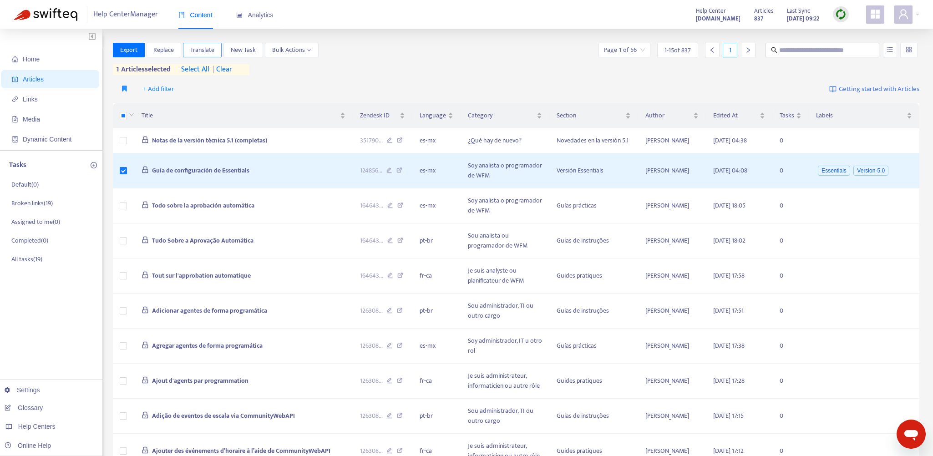
click at [201, 48] on span "Translate" at bounding box center [202, 50] width 24 height 10
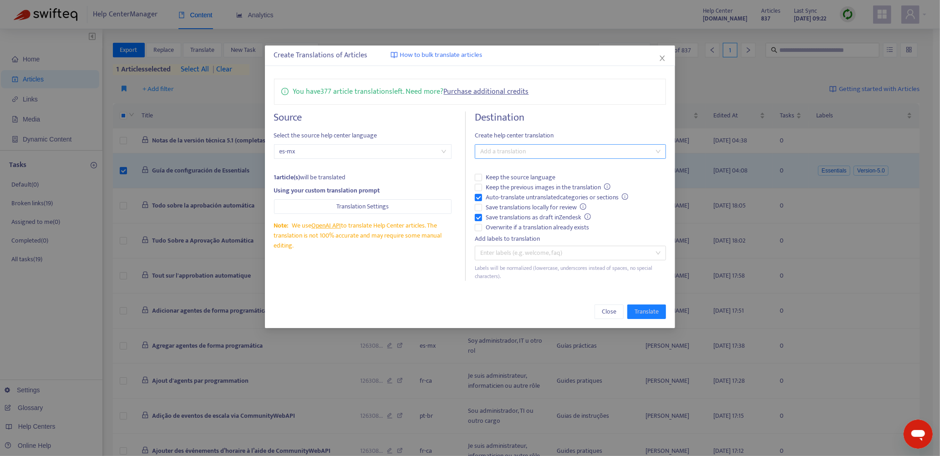
click at [513, 150] on div at bounding box center [566, 151] width 178 height 11
click at [608, 312] on span "Close" at bounding box center [609, 312] width 15 height 10
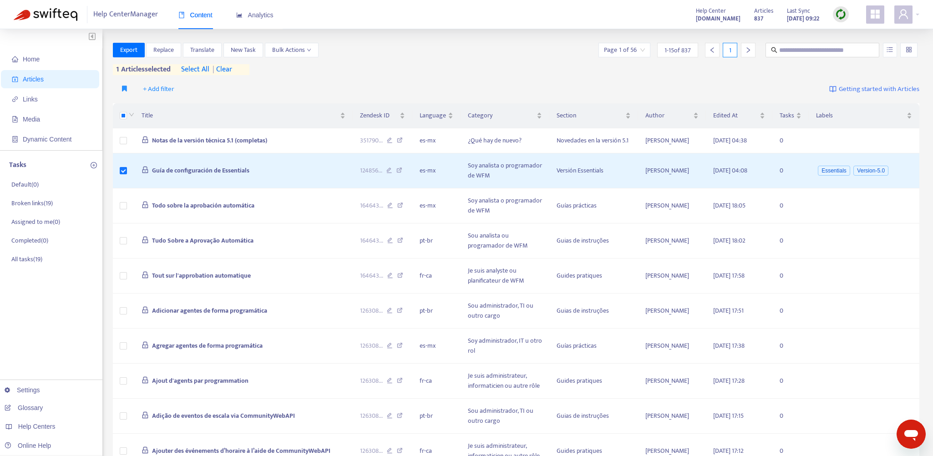
click at [371, 85] on div "+ Add filter Getting started with Articles" at bounding box center [516, 89] width 807 height 21
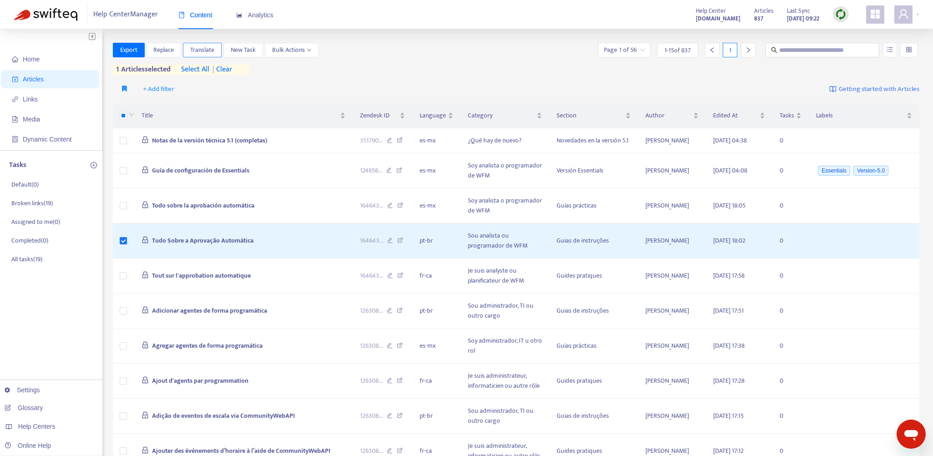
click at [209, 50] on span "Translate" at bounding box center [202, 50] width 24 height 10
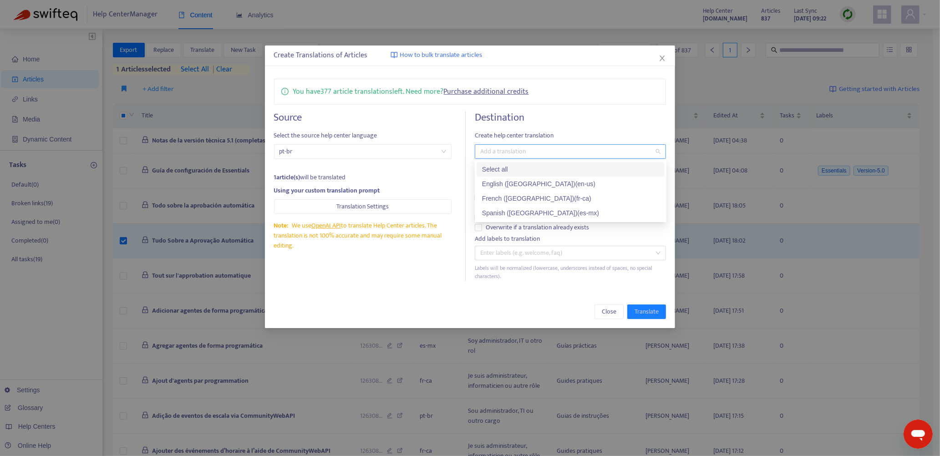
click at [516, 147] on div at bounding box center [566, 151] width 178 height 11
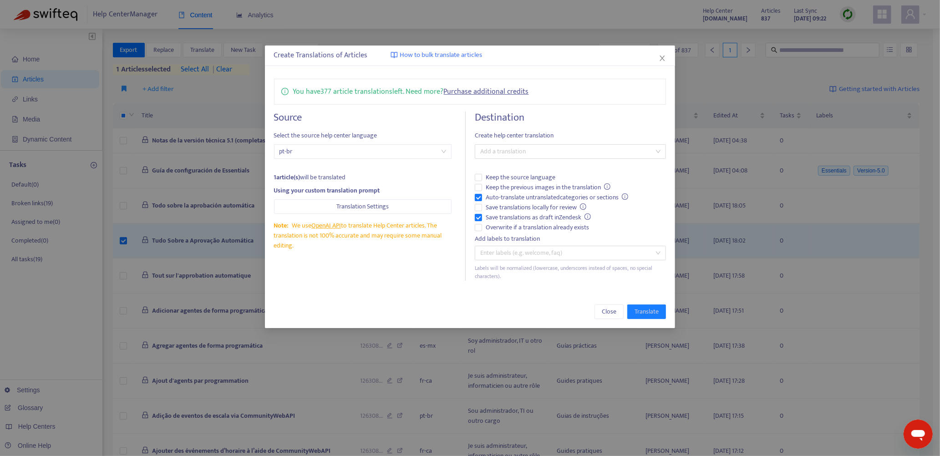
click at [667, 54] on button "Close" at bounding box center [662, 58] width 10 height 10
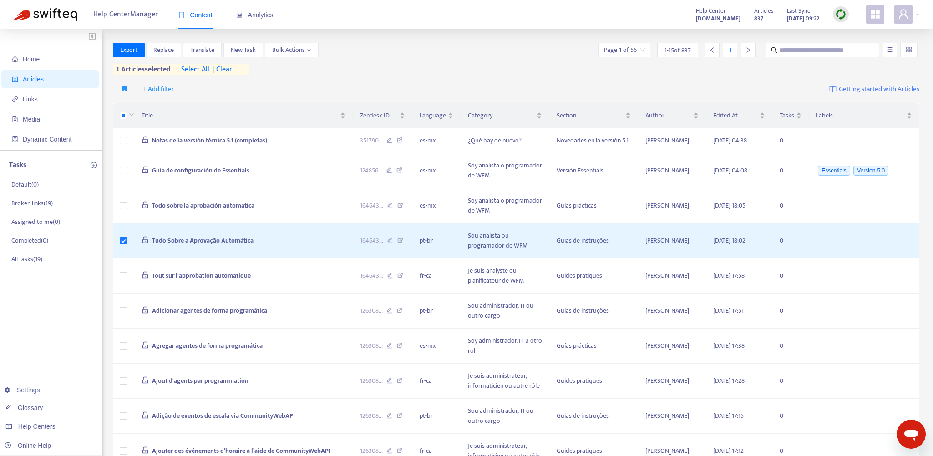
click at [232, 66] on span "| clear" at bounding box center [220, 69] width 23 height 11
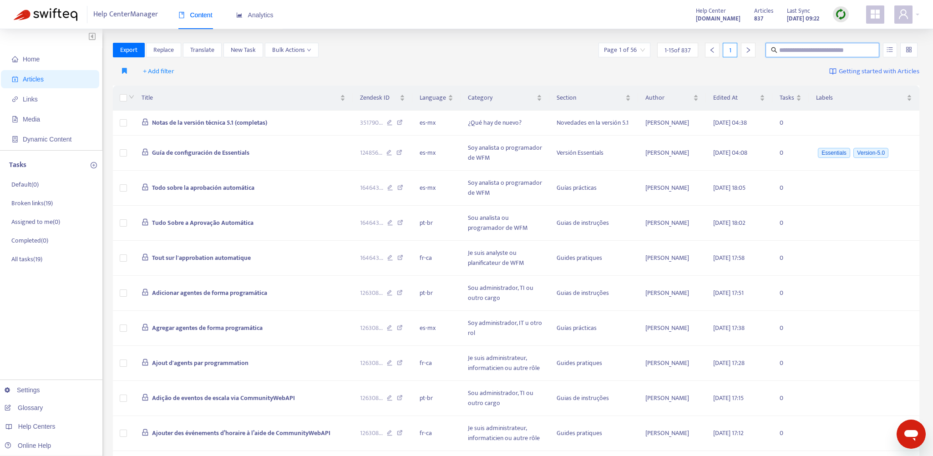
click at [800, 53] on input "text" at bounding box center [822, 50] width 87 height 10
paste input "**********"
type input "**********"
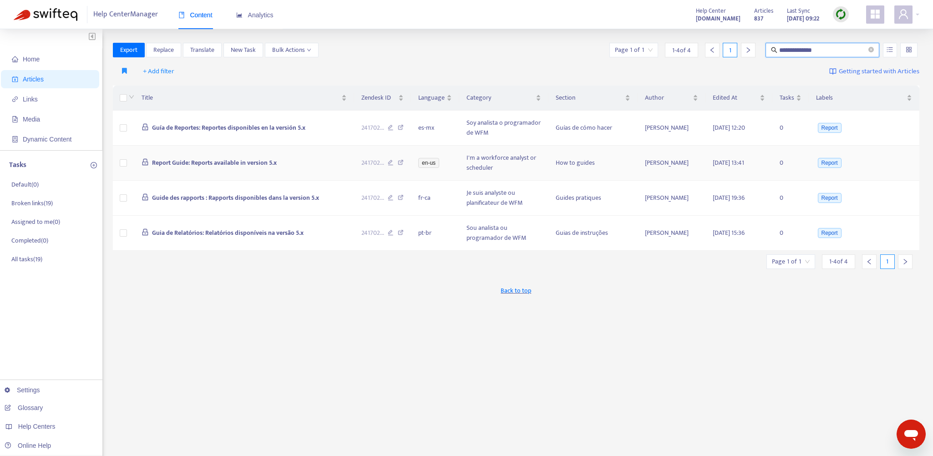
click at [315, 161] on td "Report Guide: Reports available in version 5.x" at bounding box center [244, 163] width 220 height 35
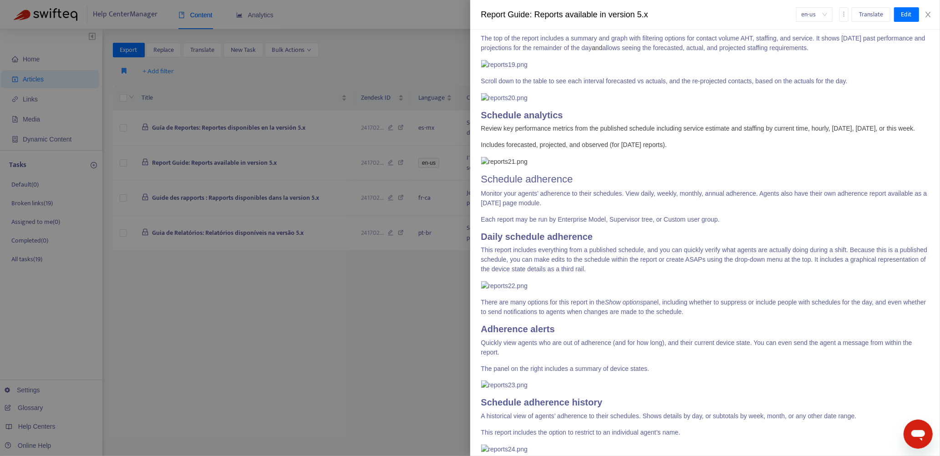
scroll to position [2049, 0]
click at [404, 332] on div at bounding box center [470, 228] width 940 height 456
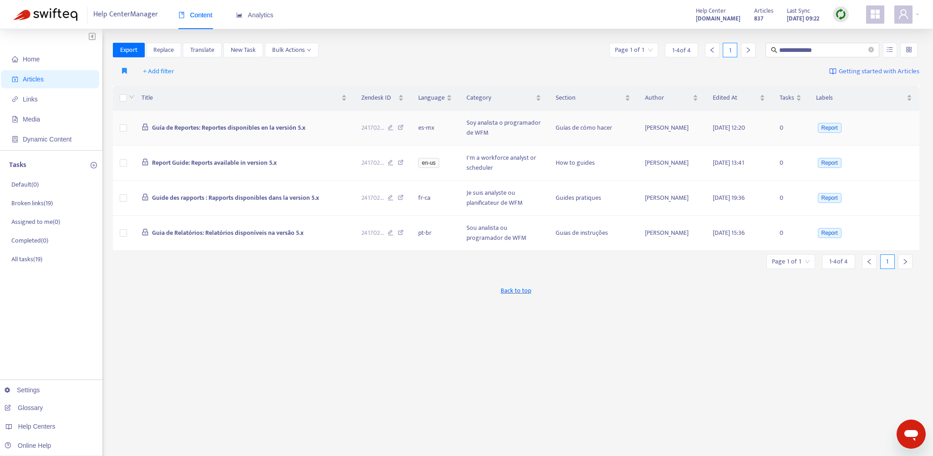
click at [331, 128] on td "Guía de Reportes: Reportes disponibles en la versión 5.x" at bounding box center [244, 128] width 220 height 35
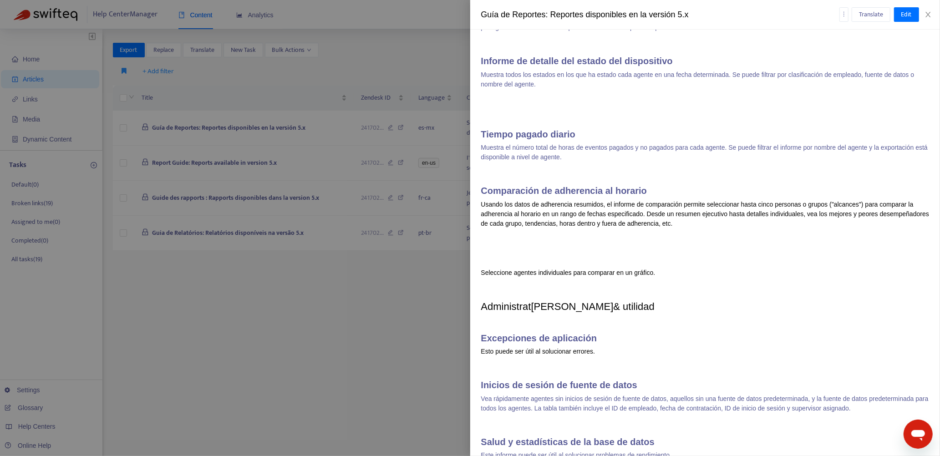
scroll to position [3187, 0]
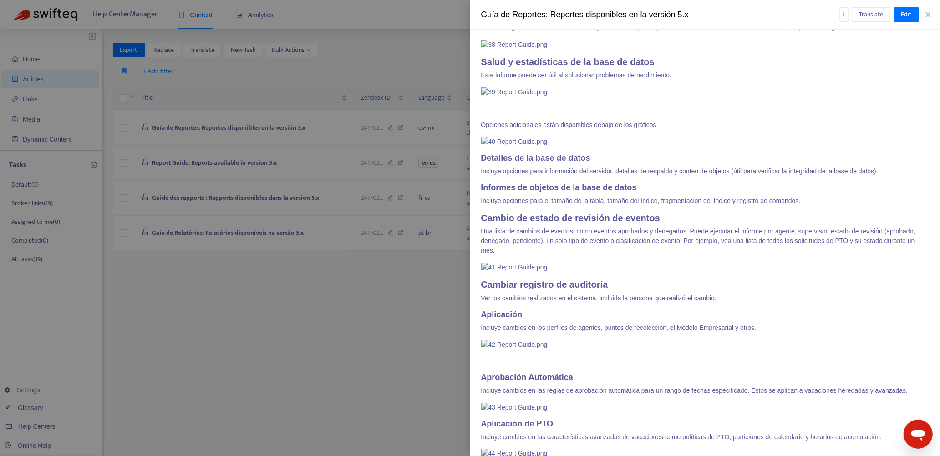
click at [410, 343] on div at bounding box center [470, 228] width 940 height 456
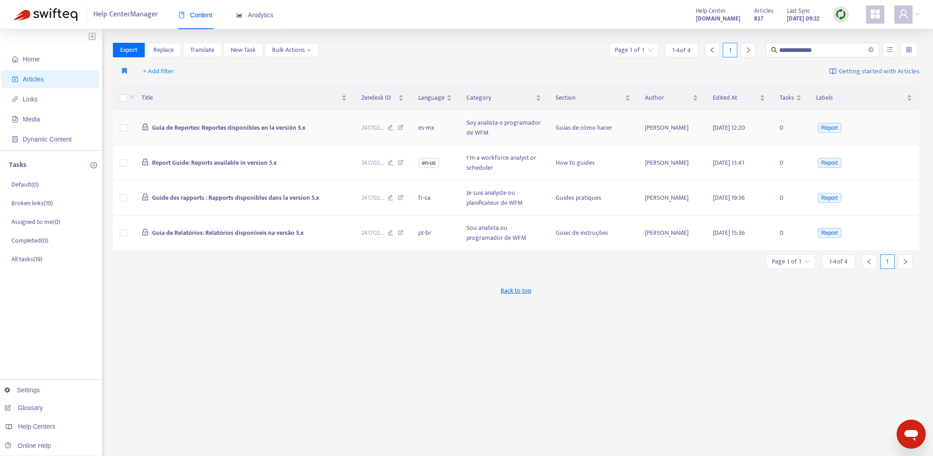
click at [336, 129] on td "Guía de Reportes: Reportes disponibles en la versión 5.x" at bounding box center [244, 128] width 220 height 35
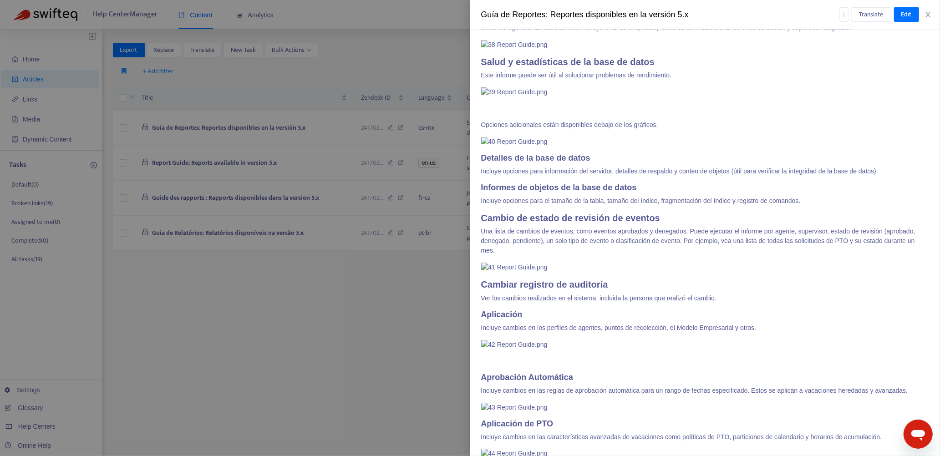
click at [415, 349] on div at bounding box center [470, 228] width 940 height 456
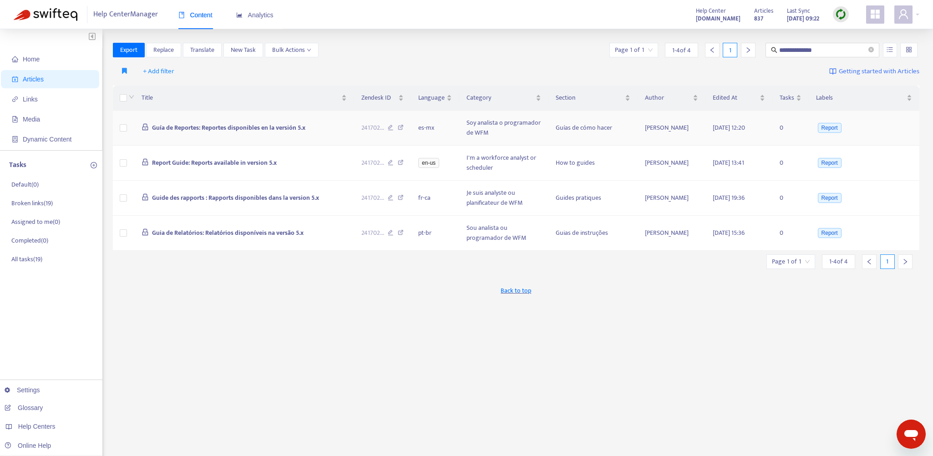
click at [402, 128] on icon at bounding box center [401, 129] width 6 height 8
click at [402, 197] on icon at bounding box center [401, 199] width 6 height 8
click at [322, 231] on td "Guia de Relatórios: Relatórios disponíveis na versão 5.x" at bounding box center [244, 233] width 220 height 35
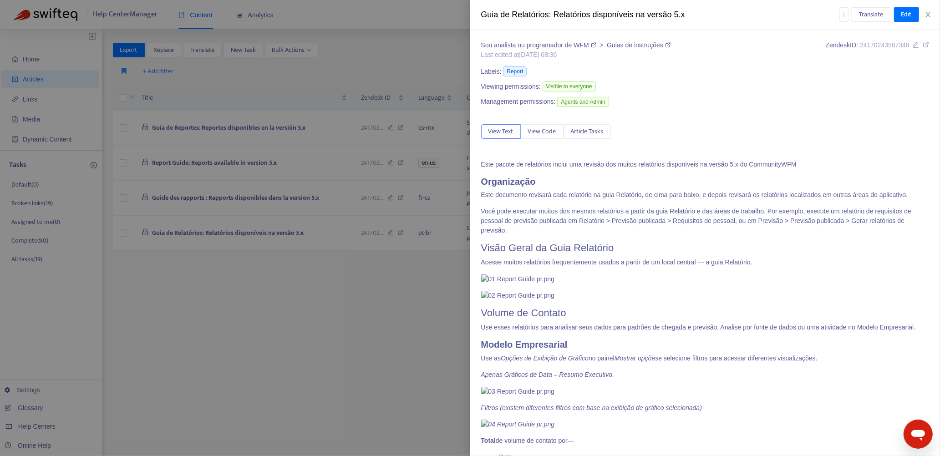
click at [387, 298] on div at bounding box center [470, 228] width 940 height 456
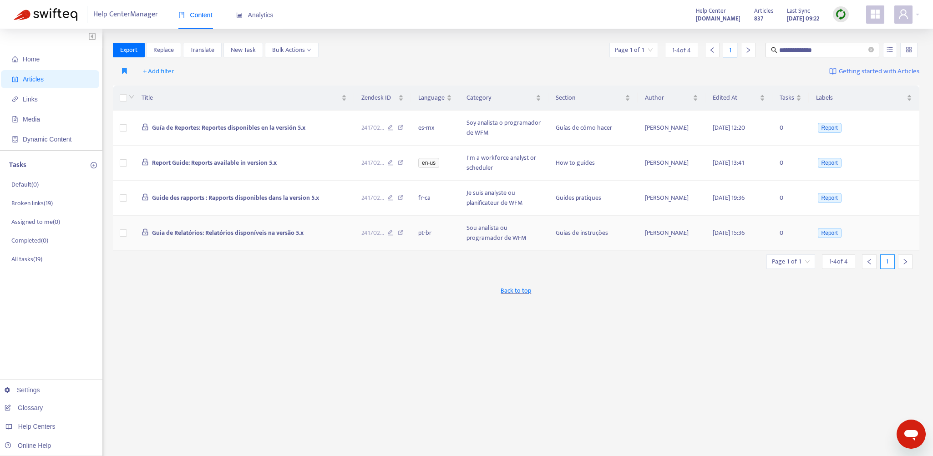
click at [403, 230] on icon at bounding box center [401, 234] width 6 height 8
